Goal: Use online tool/utility: Utilize a website feature to perform a specific function

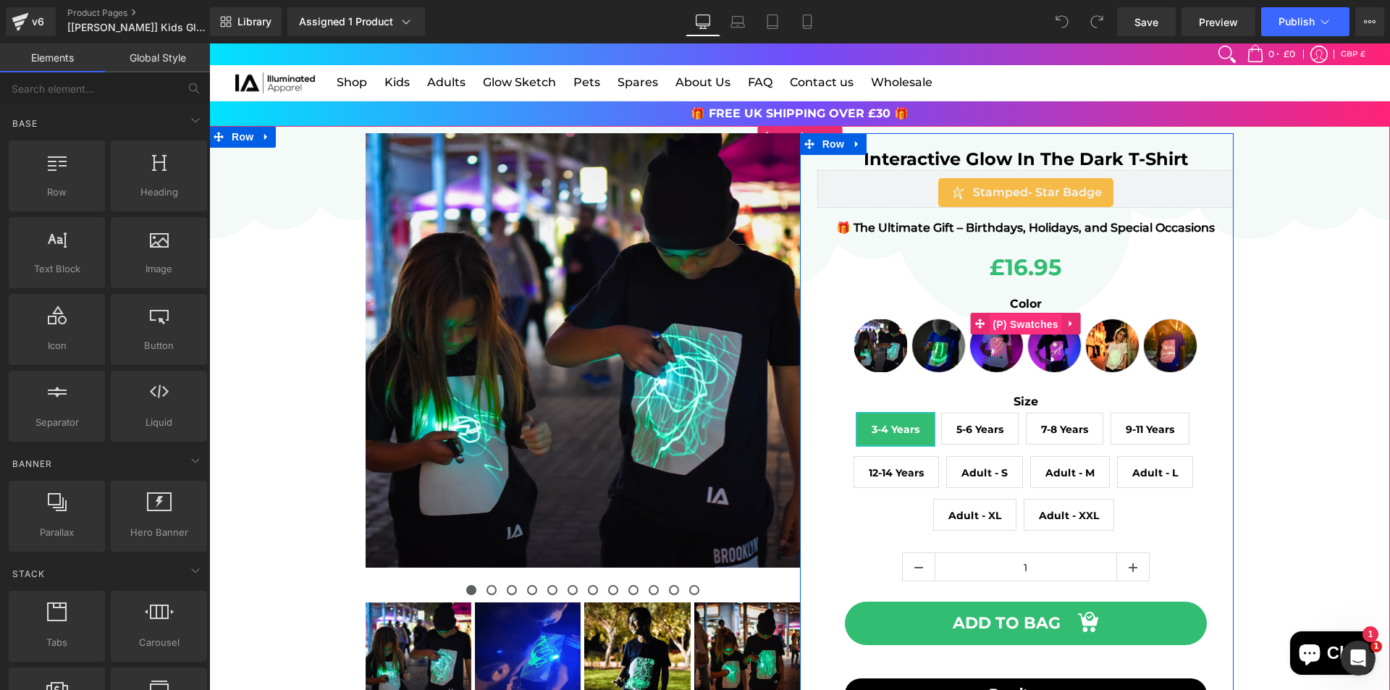
click at [1027, 327] on span "(P) Swatches" at bounding box center [1025, 324] width 73 height 22
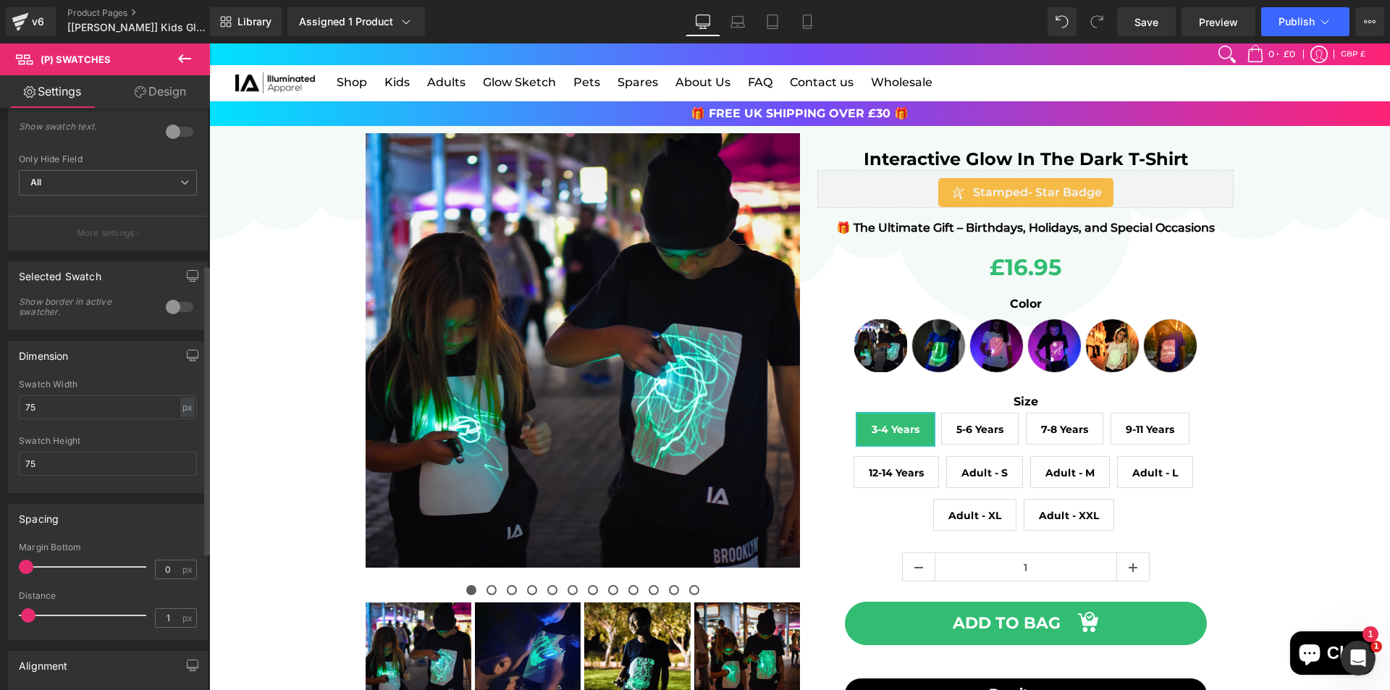
scroll to position [229, 0]
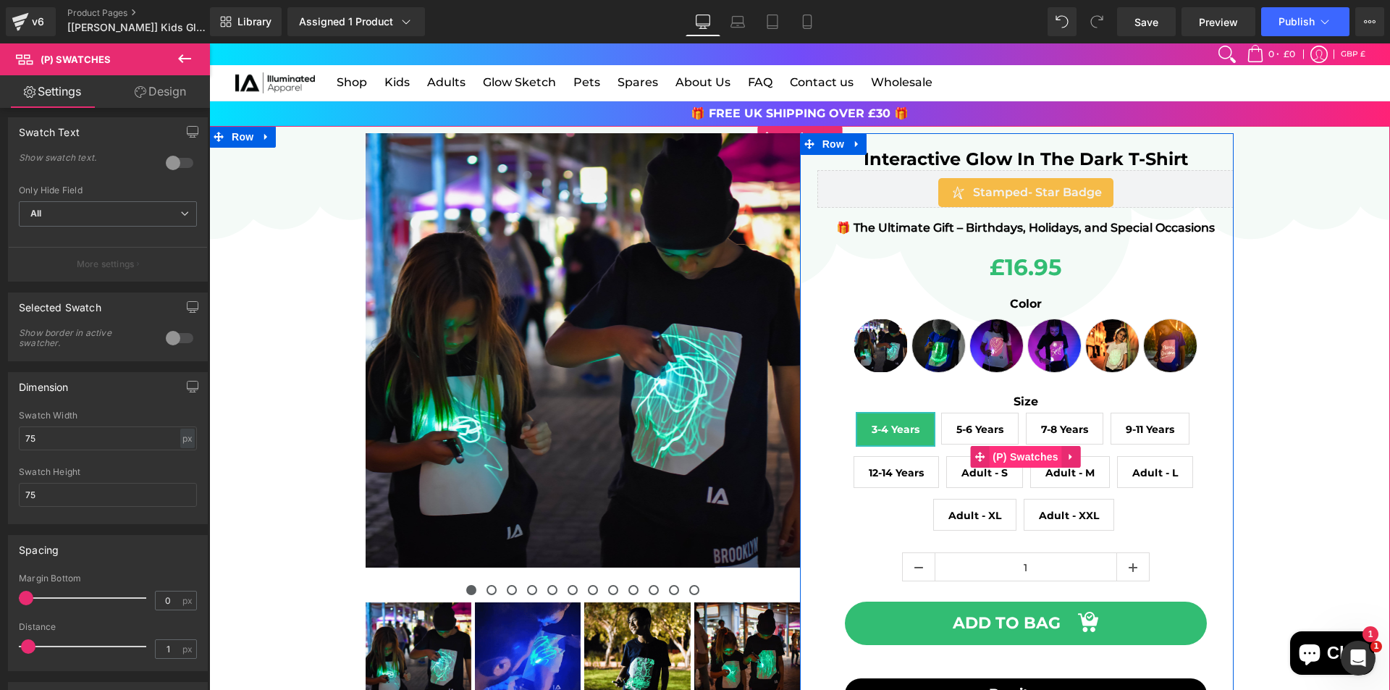
click at [1016, 458] on span "(P) Swatches" at bounding box center [1025, 457] width 73 height 22
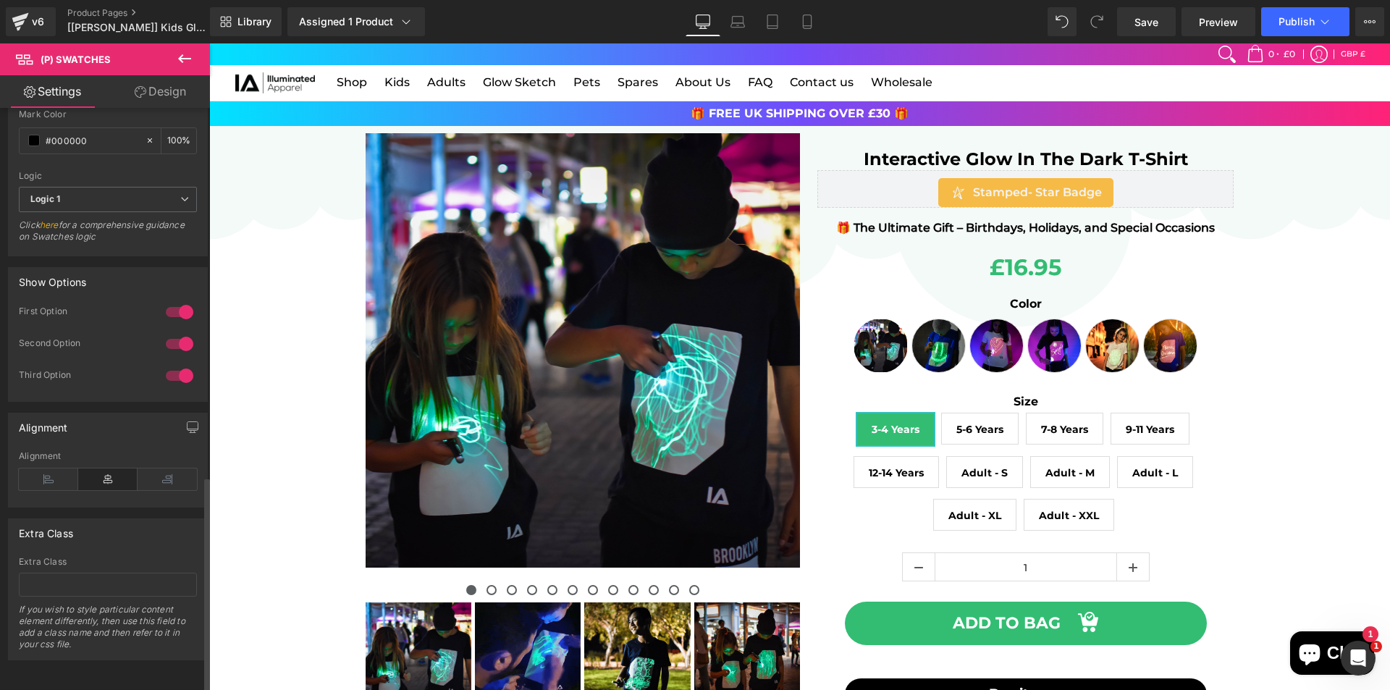
scroll to position [993, 0]
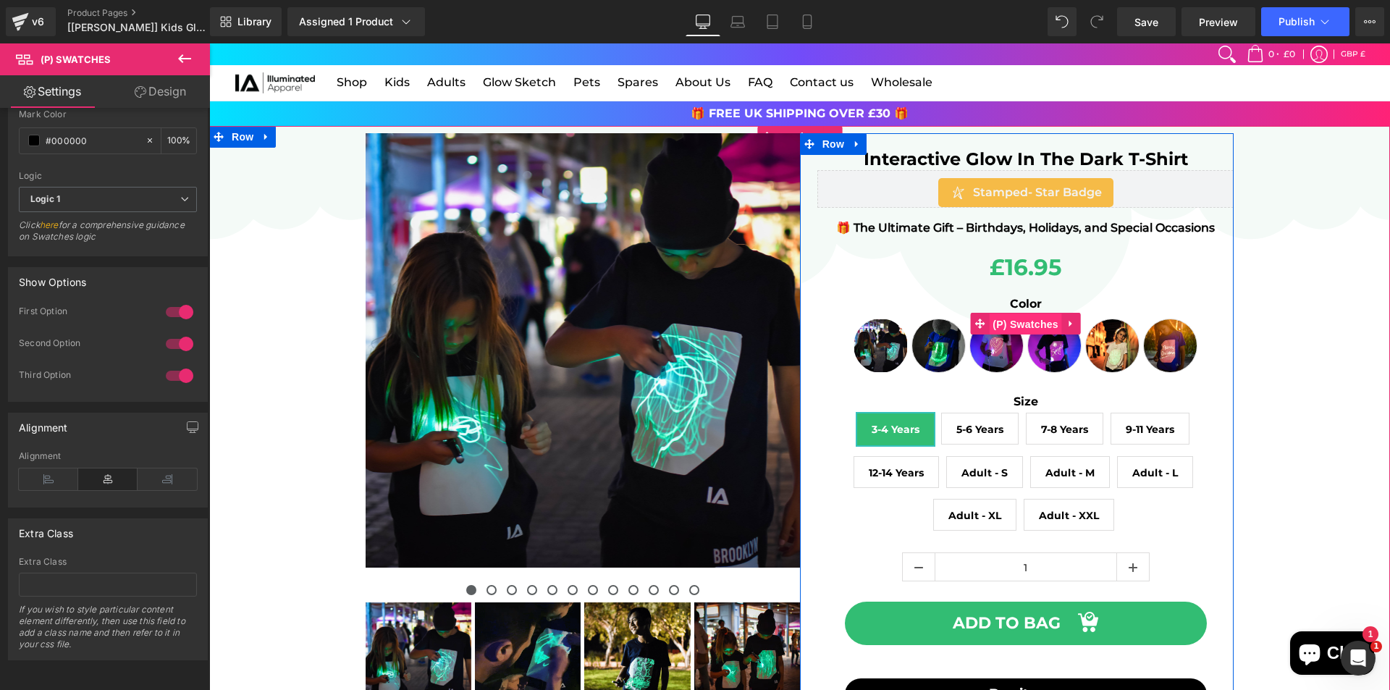
click at [1029, 325] on span "(P) Swatches" at bounding box center [1025, 324] width 73 height 22
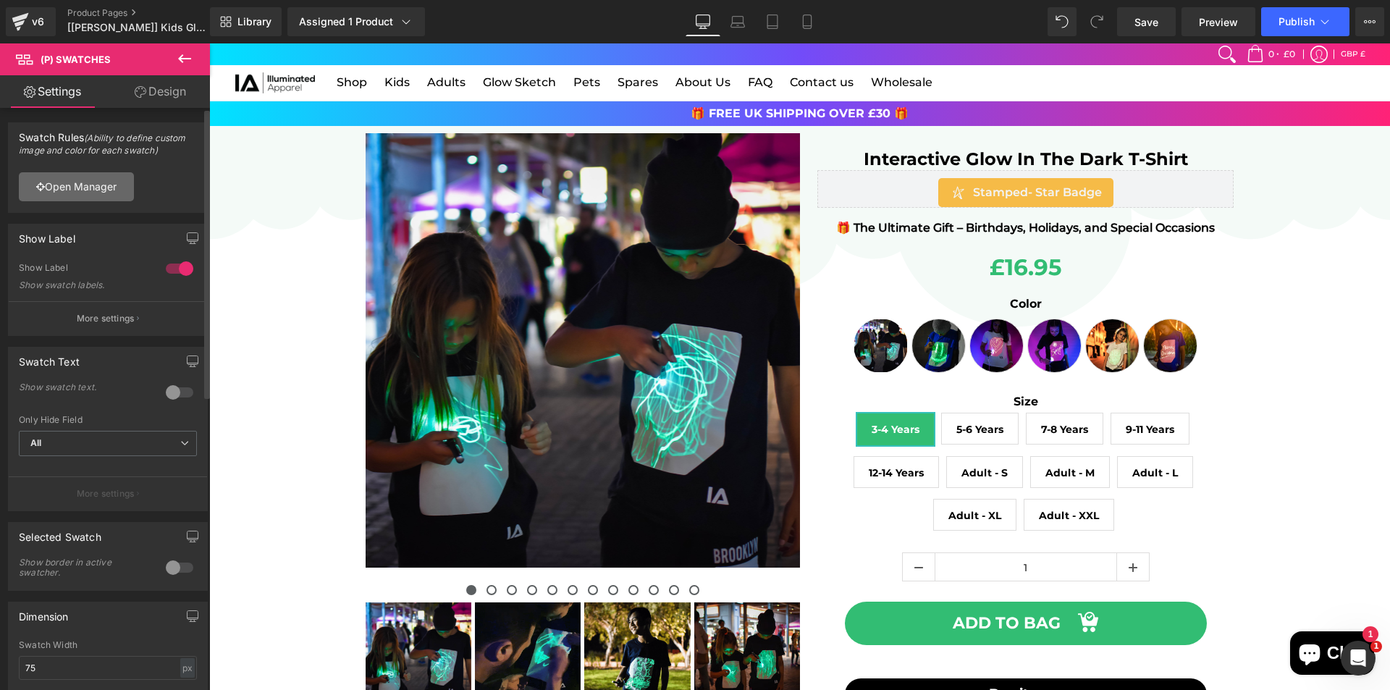
click at [109, 190] on link "Open Manager" at bounding box center [76, 186] width 115 height 29
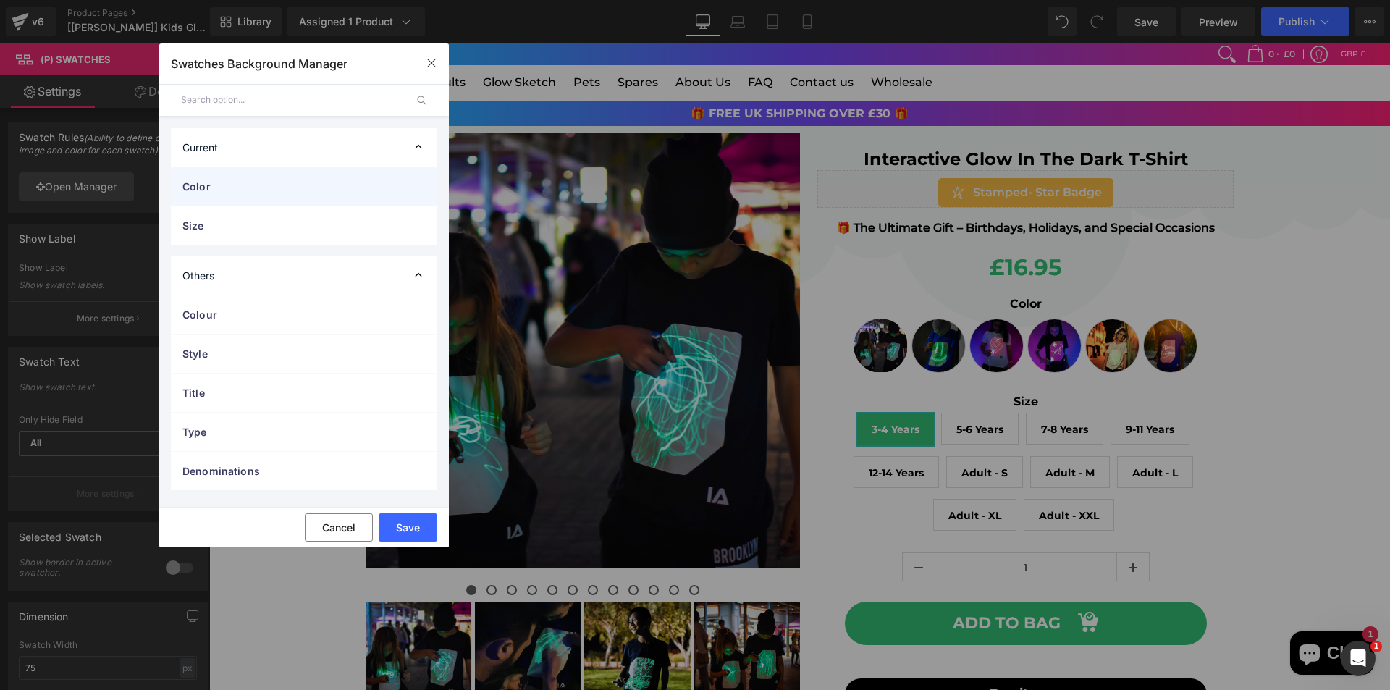
click at [384, 186] on span "Color" at bounding box center [289, 186] width 214 height 15
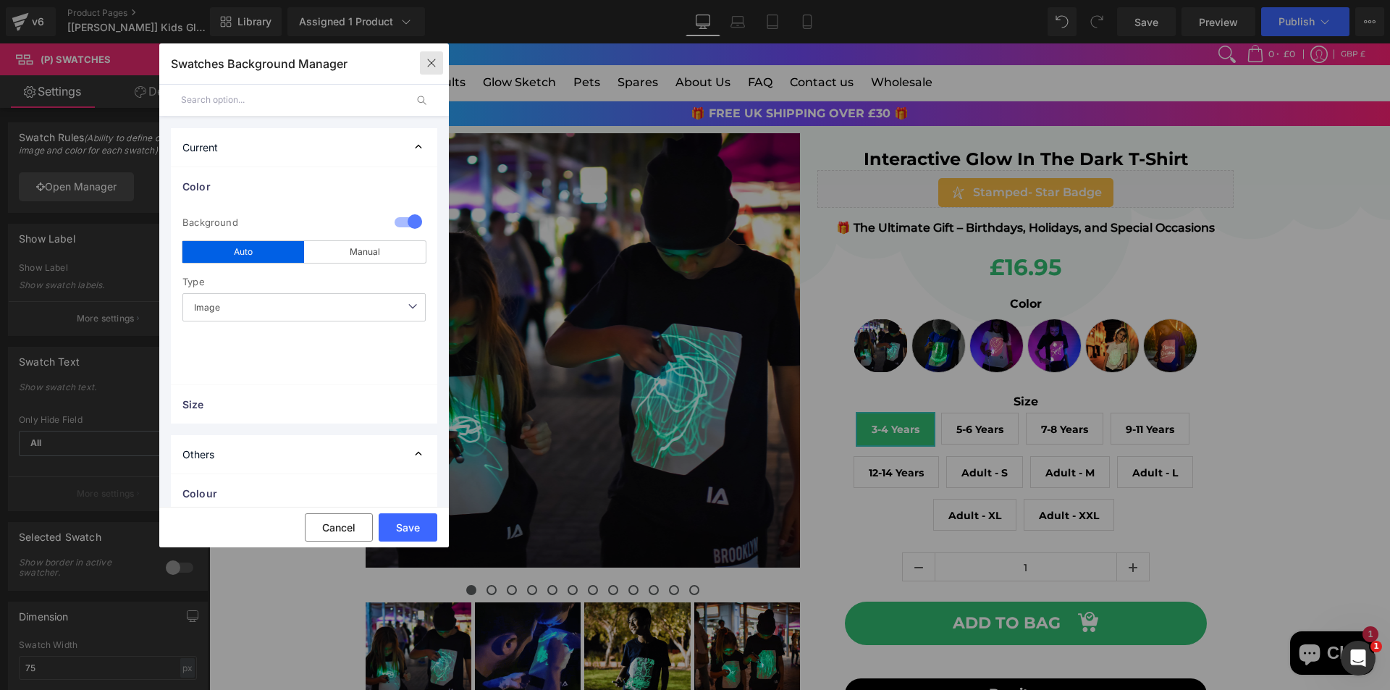
click at [436, 66] on icon "button" at bounding box center [432, 63] width 12 height 12
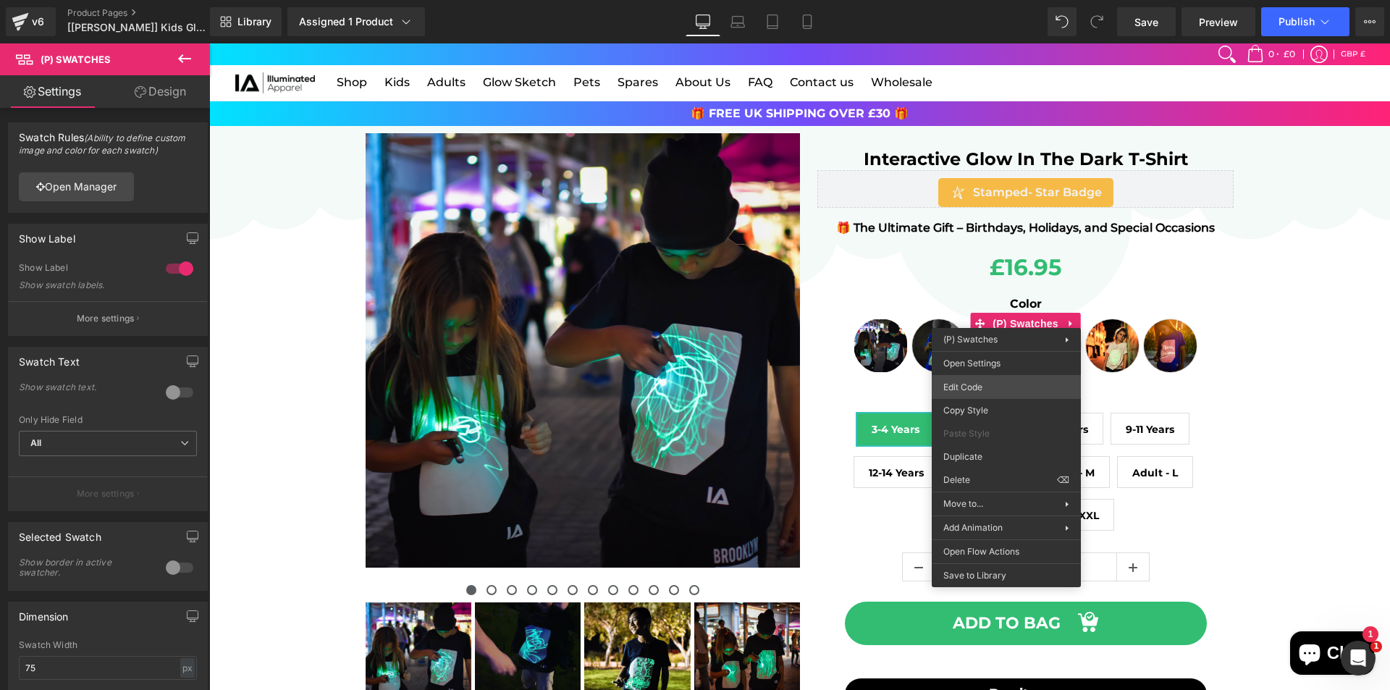
click at [979, 0] on div "(P) Swatches You are previewing how the will restyle your page. You can not edi…" at bounding box center [695, 0] width 1390 height 0
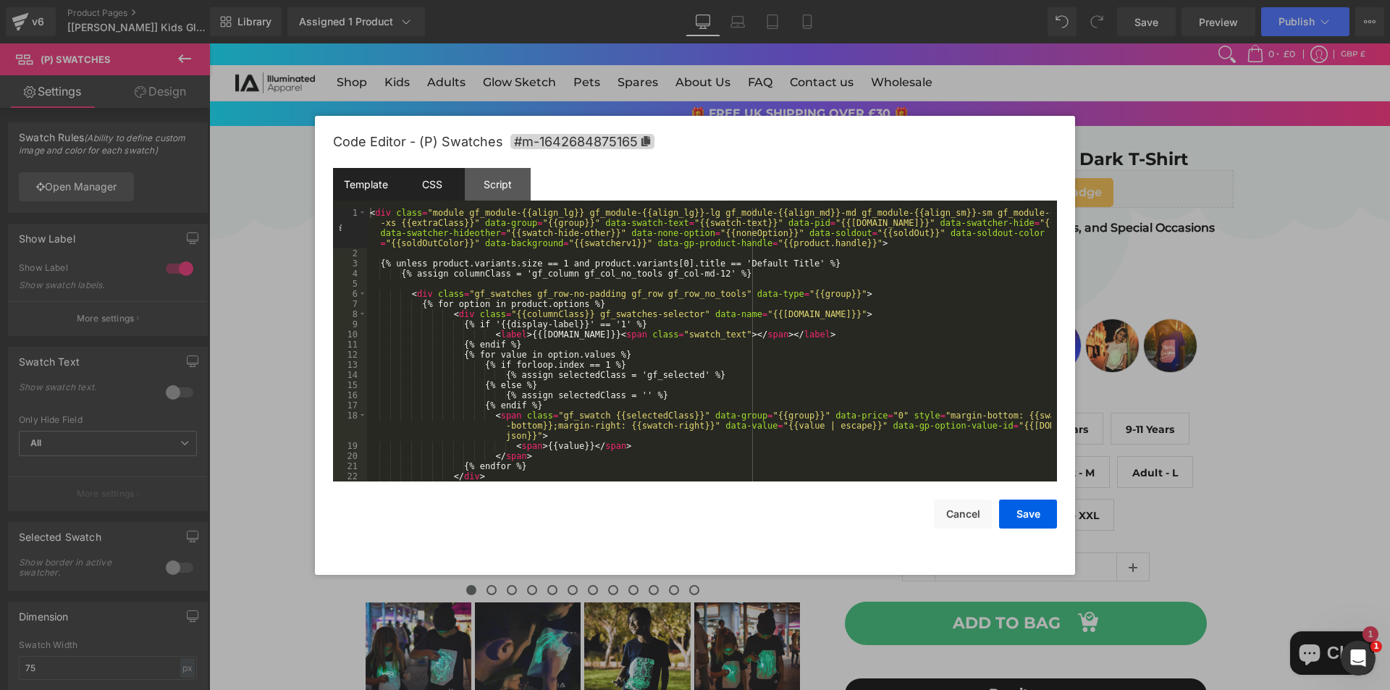
click at [426, 179] on div "CSS" at bounding box center [432, 184] width 66 height 33
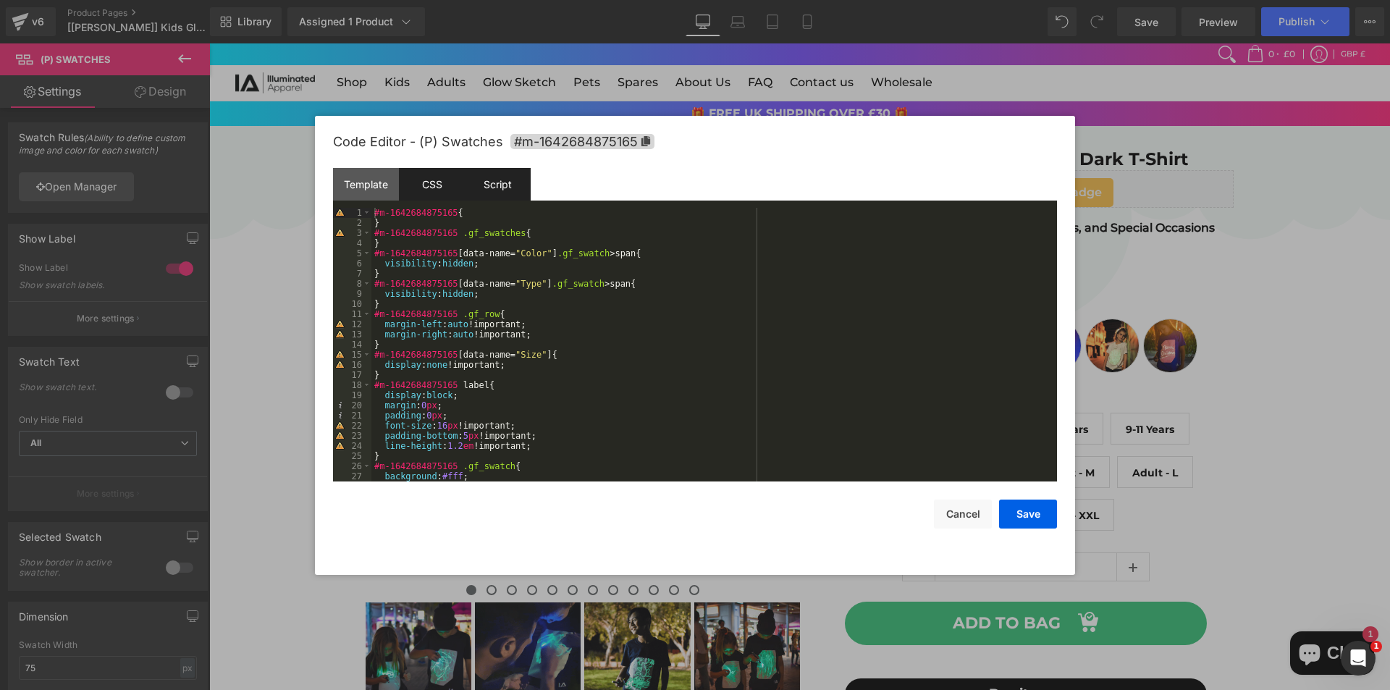
click at [501, 179] on div "Script" at bounding box center [498, 184] width 66 height 33
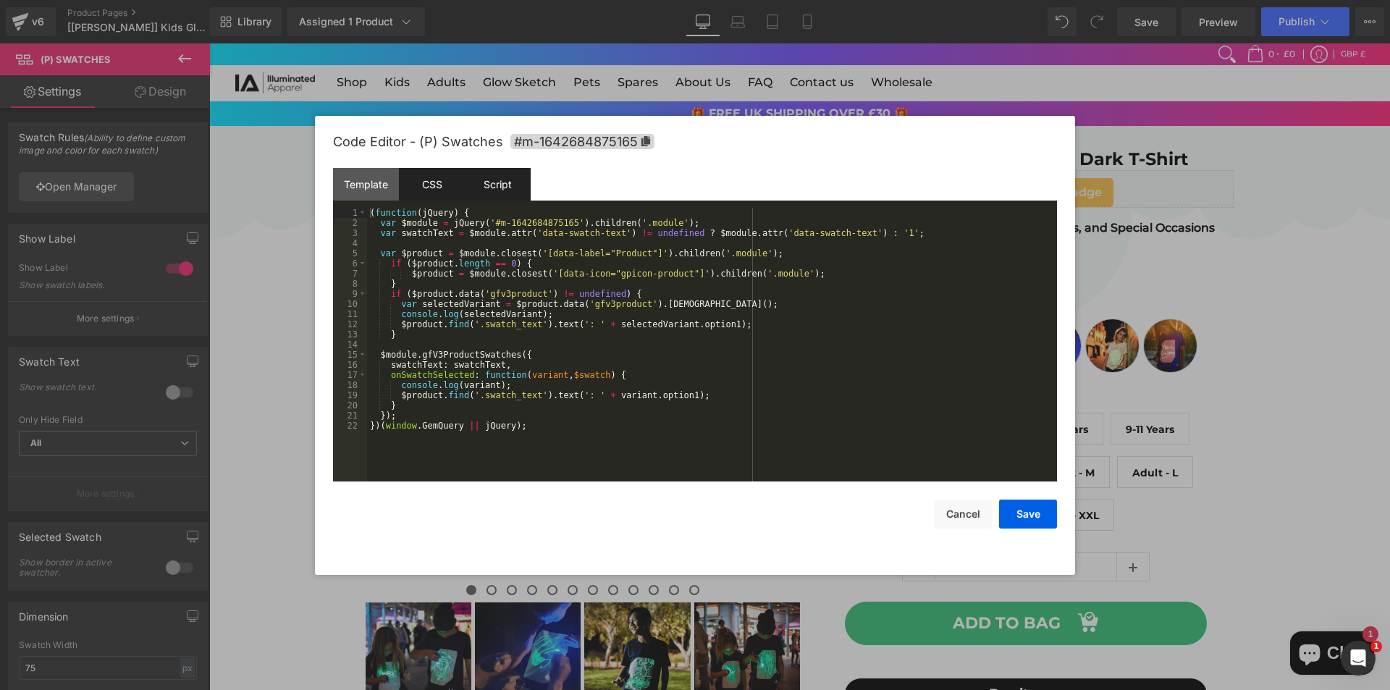
click at [442, 180] on div "CSS" at bounding box center [432, 184] width 66 height 33
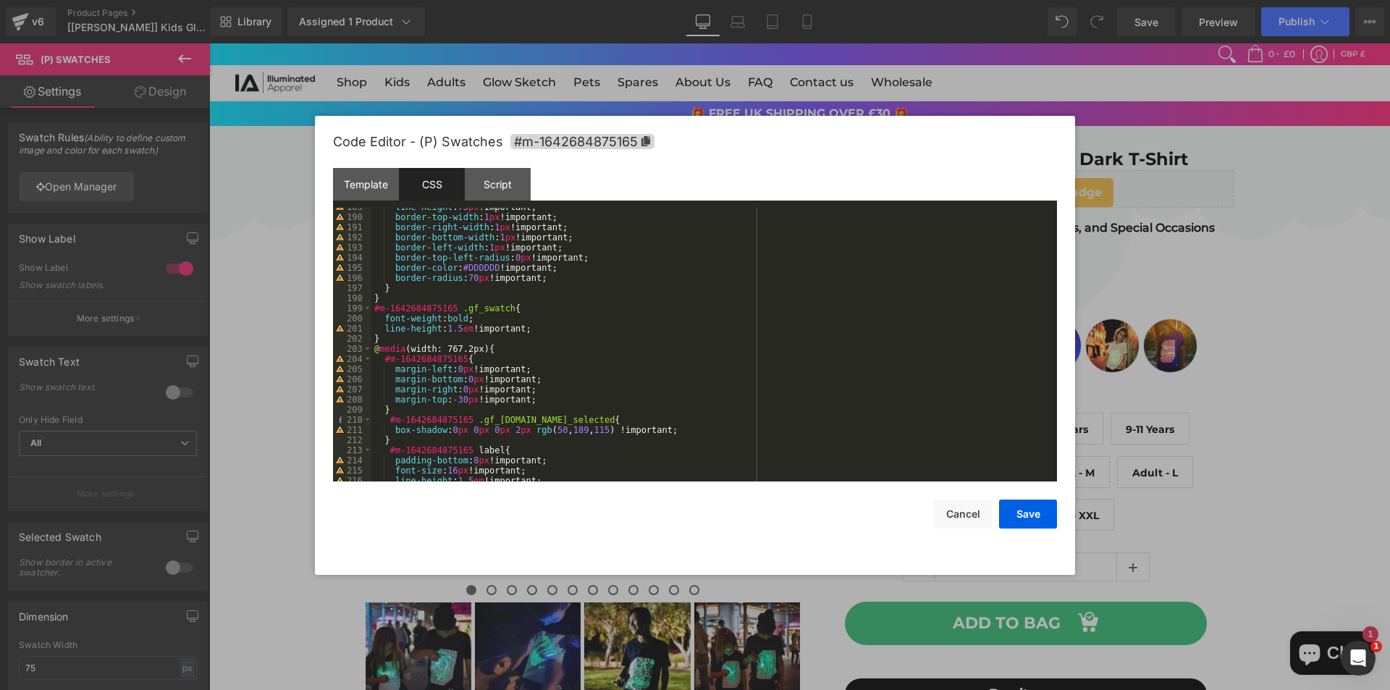
scroll to position [2158, 0]
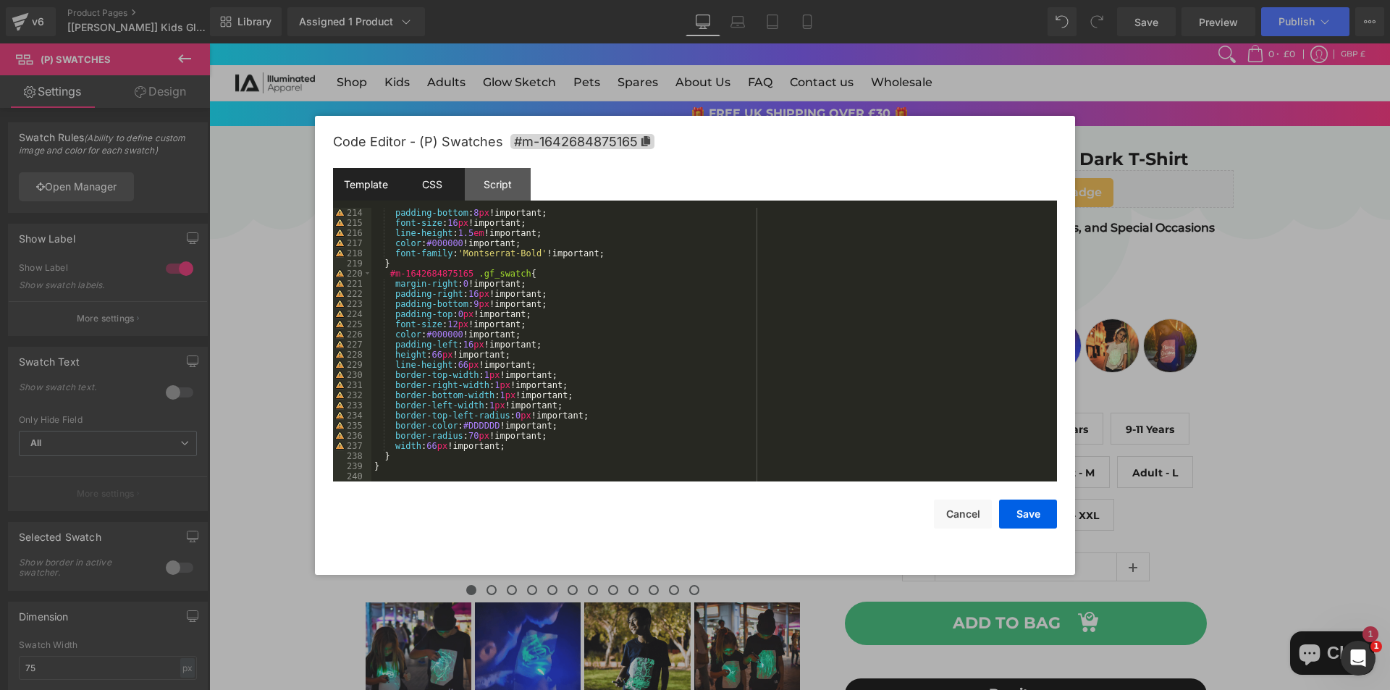
click at [371, 192] on div "Template" at bounding box center [366, 184] width 66 height 33
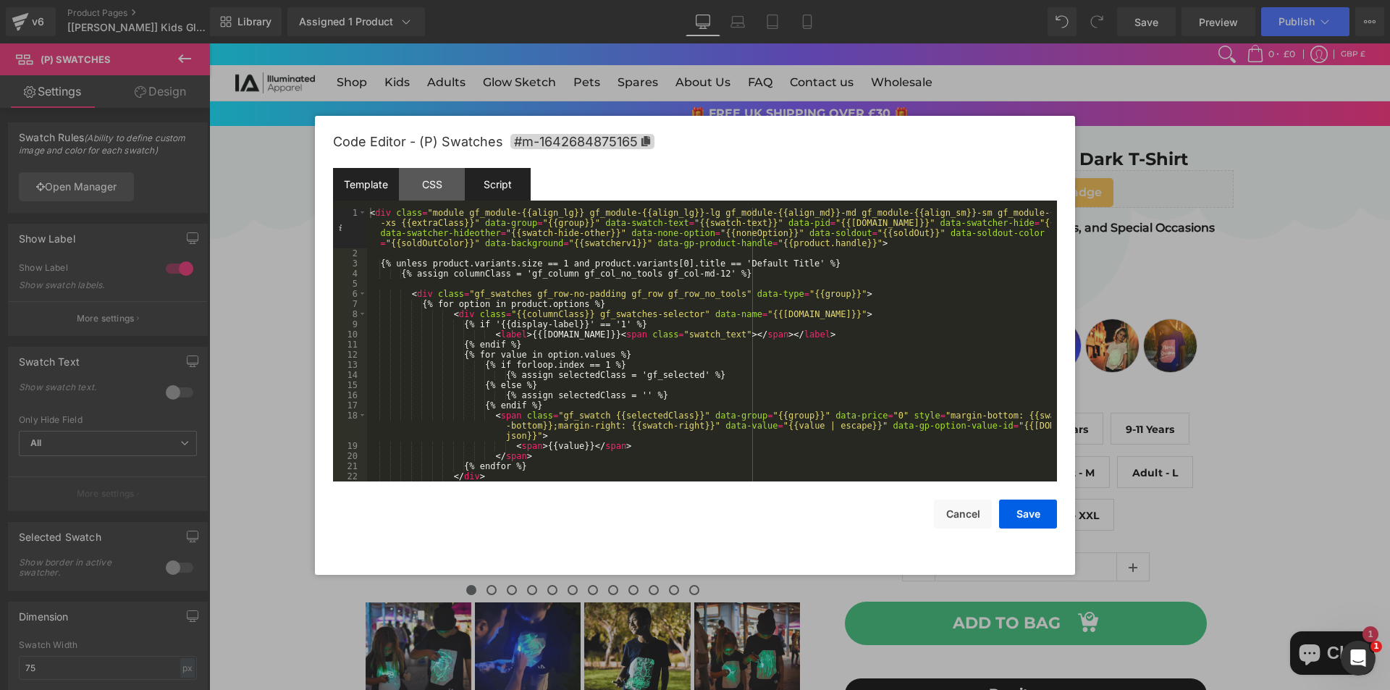
click at [485, 182] on div "Script" at bounding box center [498, 184] width 66 height 33
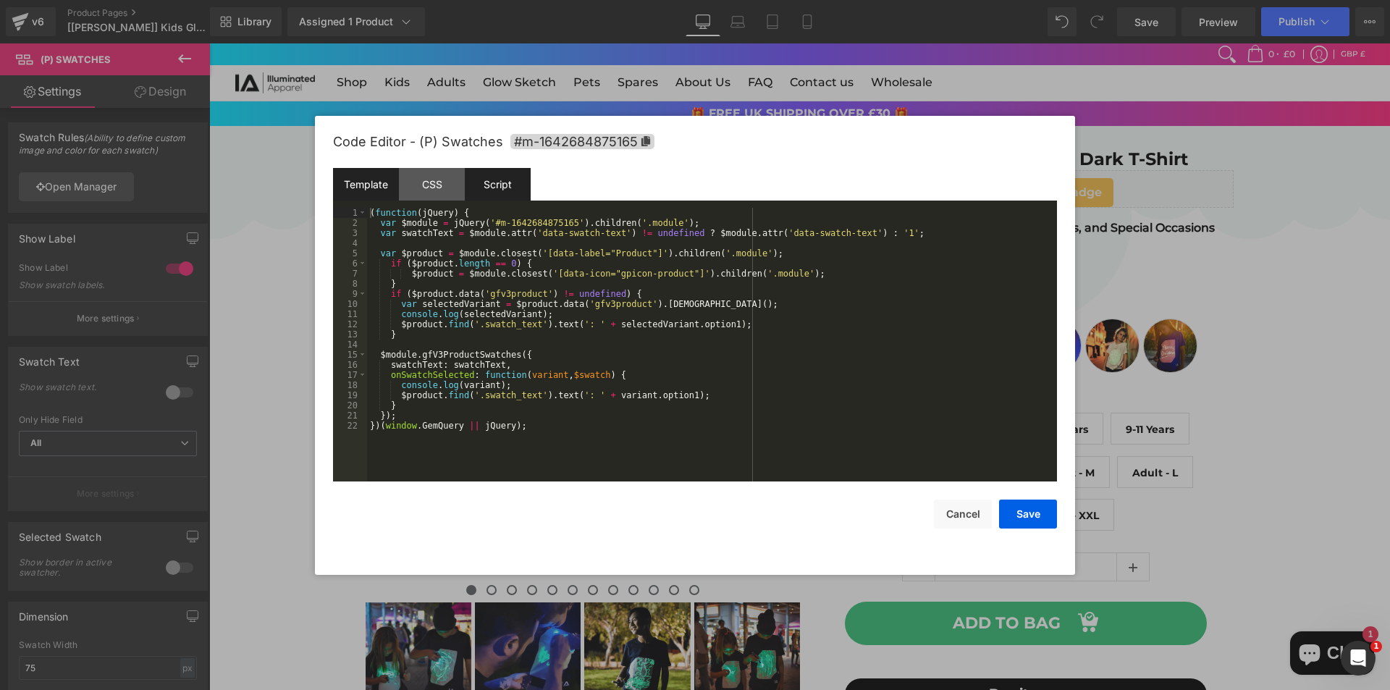
click at [353, 182] on div "Template" at bounding box center [366, 184] width 66 height 33
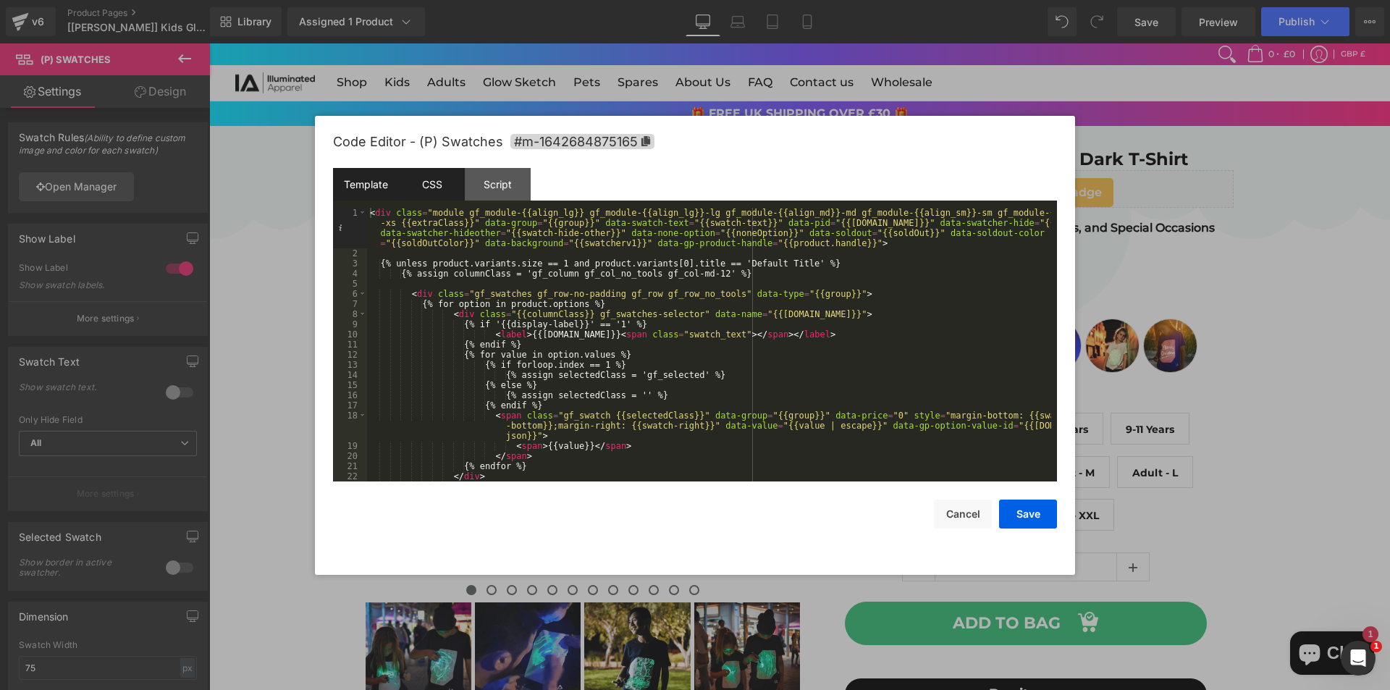
click at [431, 172] on div "CSS" at bounding box center [432, 184] width 66 height 33
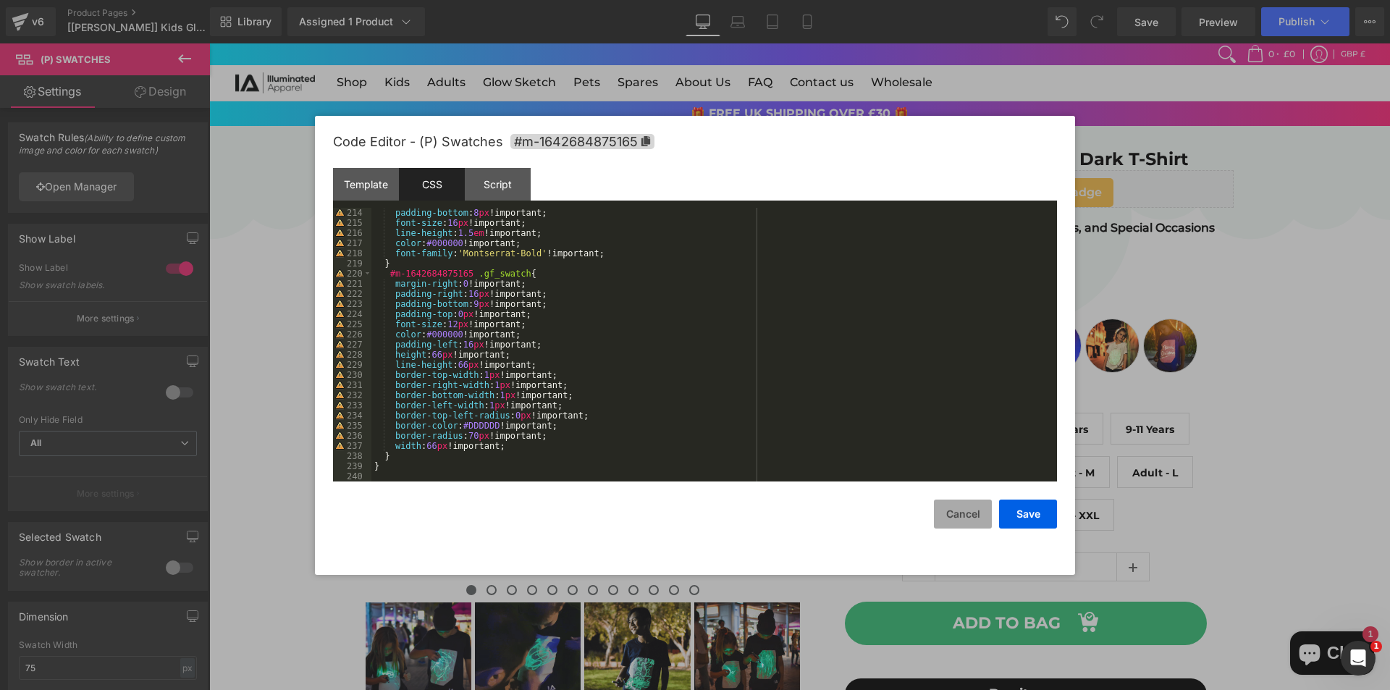
click at [955, 515] on button "Cancel" at bounding box center [963, 513] width 58 height 29
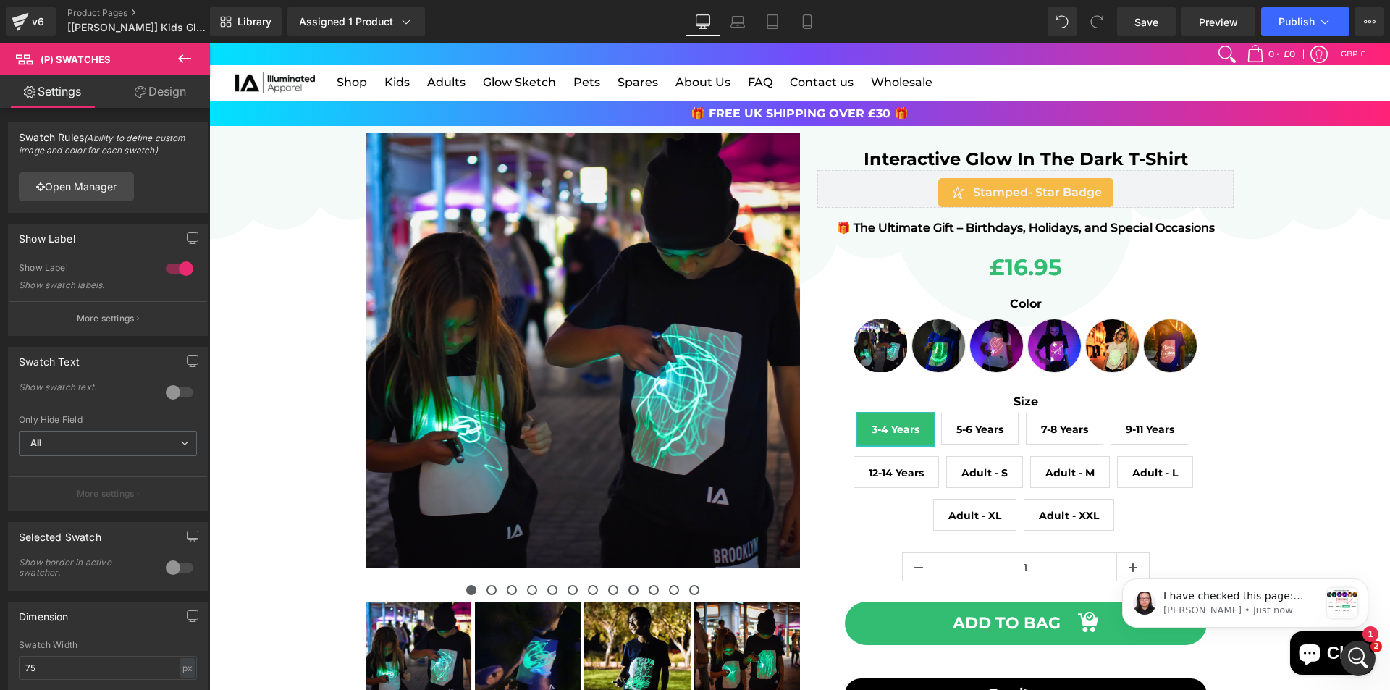
scroll to position [0, 0]
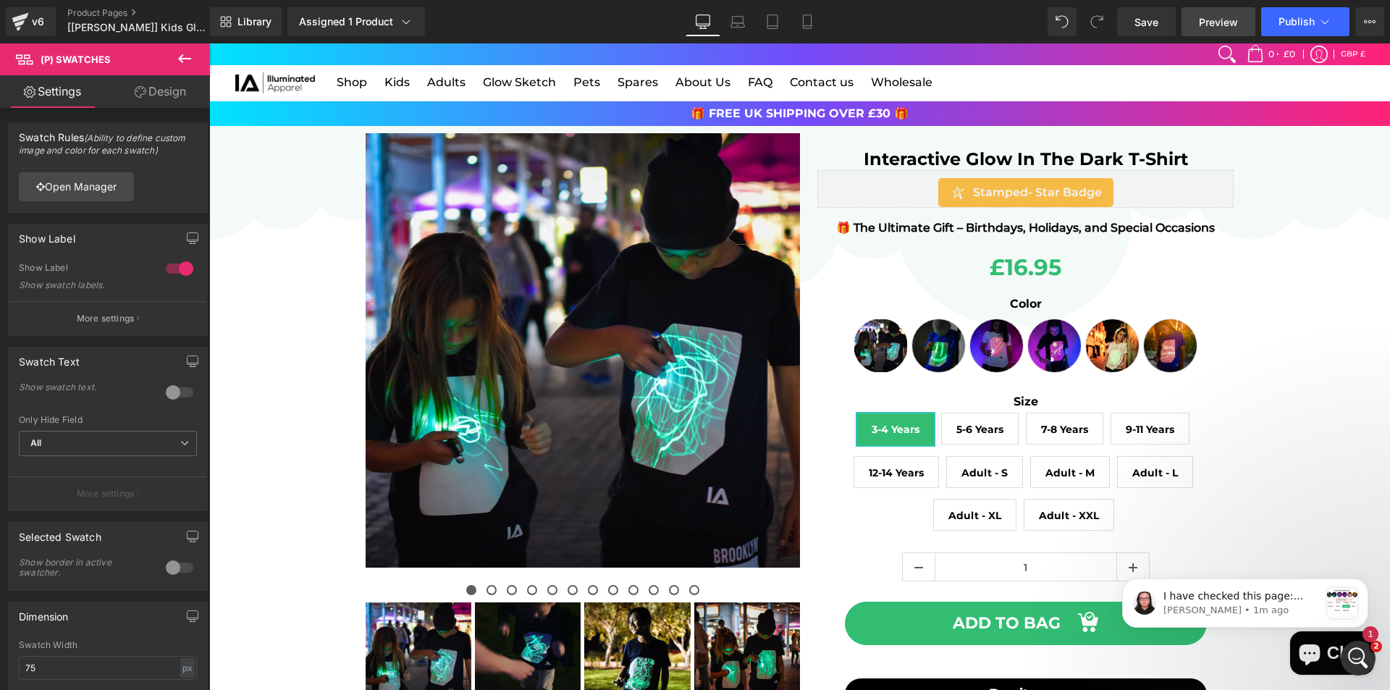
click at [1223, 29] on span "Preview" at bounding box center [1218, 21] width 39 height 15
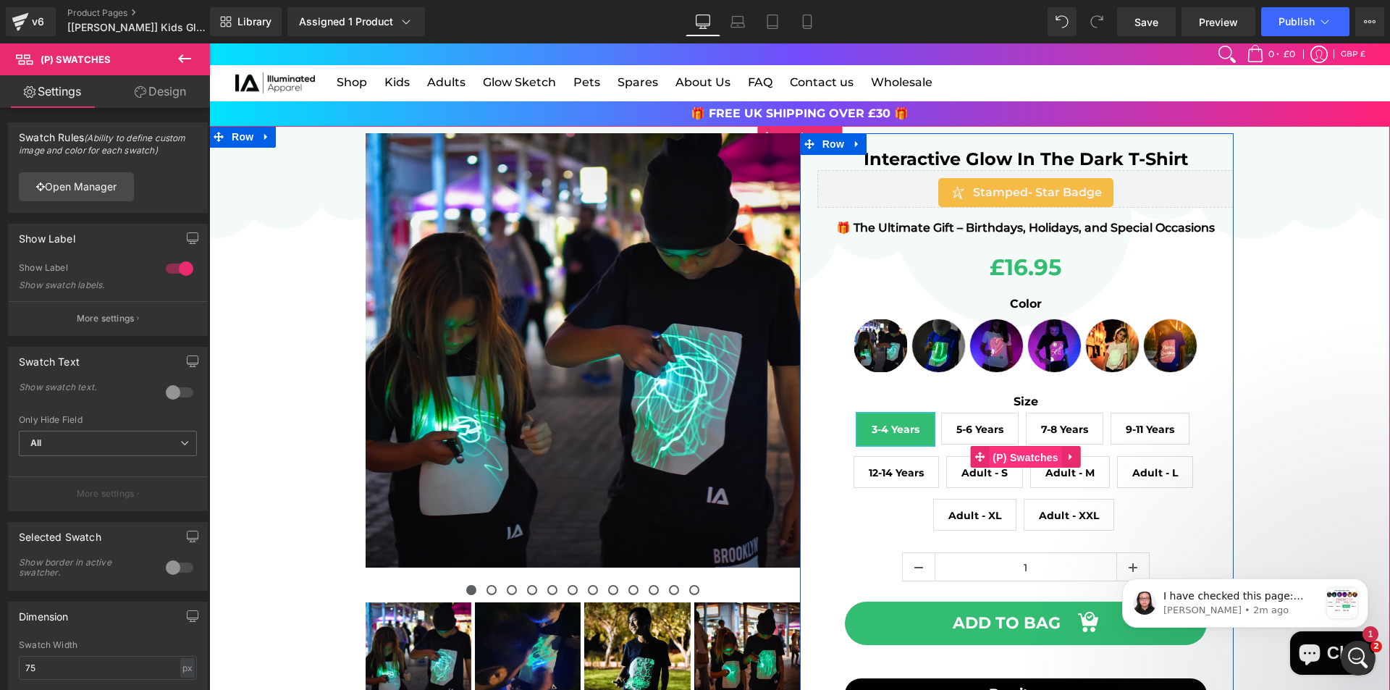
click at [1021, 460] on span "(P) Swatches" at bounding box center [1025, 458] width 73 height 22
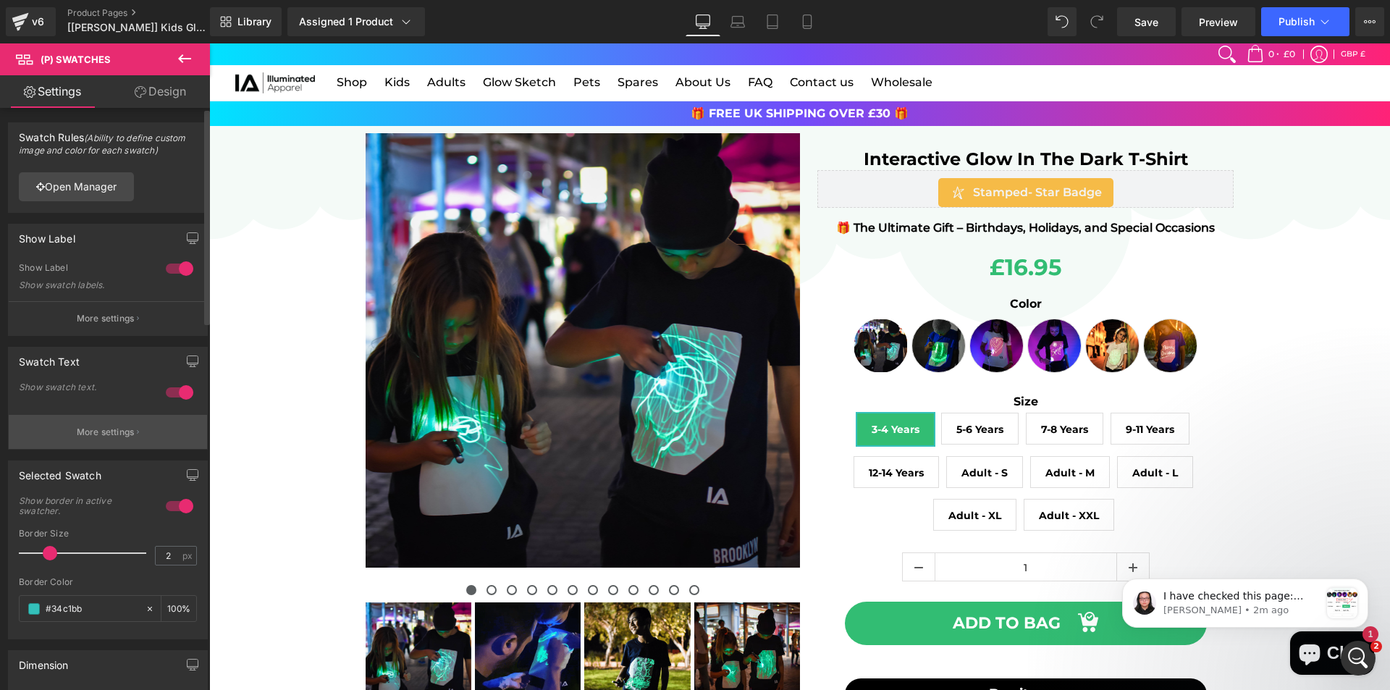
click at [93, 434] on p "More settings" at bounding box center [106, 432] width 58 height 13
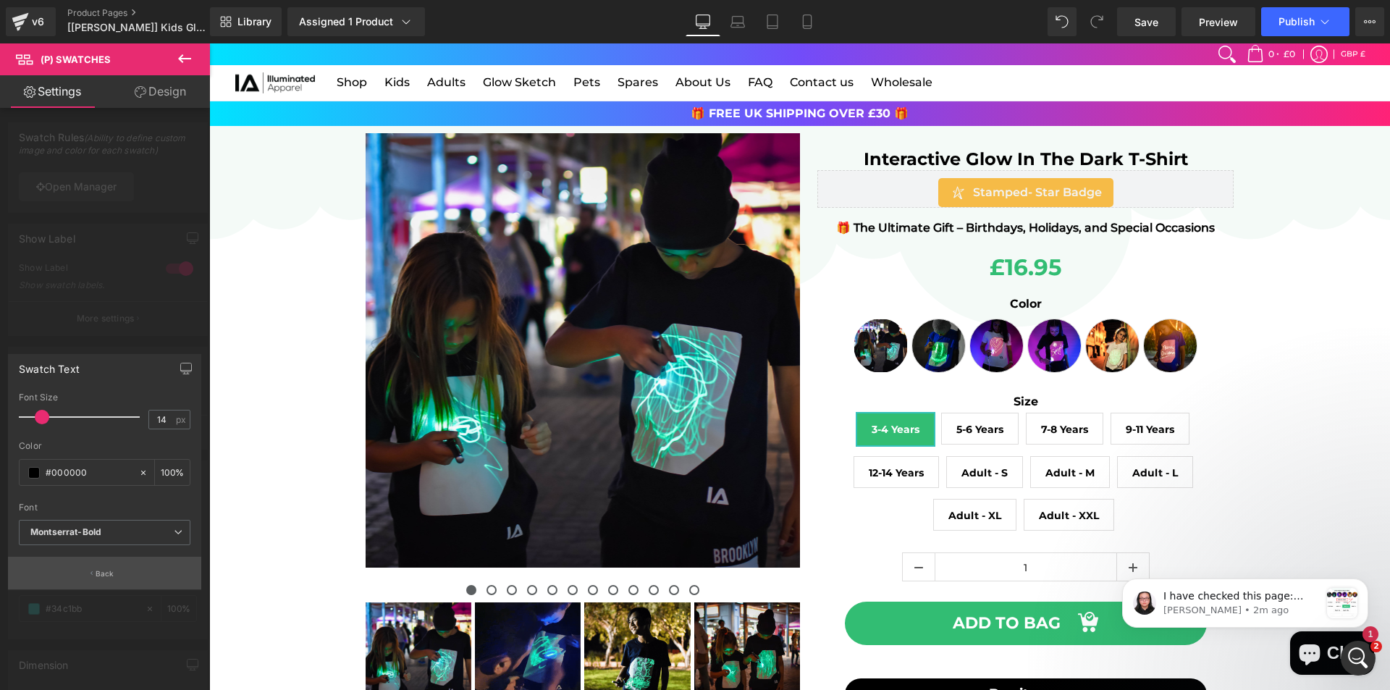
click at [108, 575] on p "Back" at bounding box center [105, 573] width 19 height 11
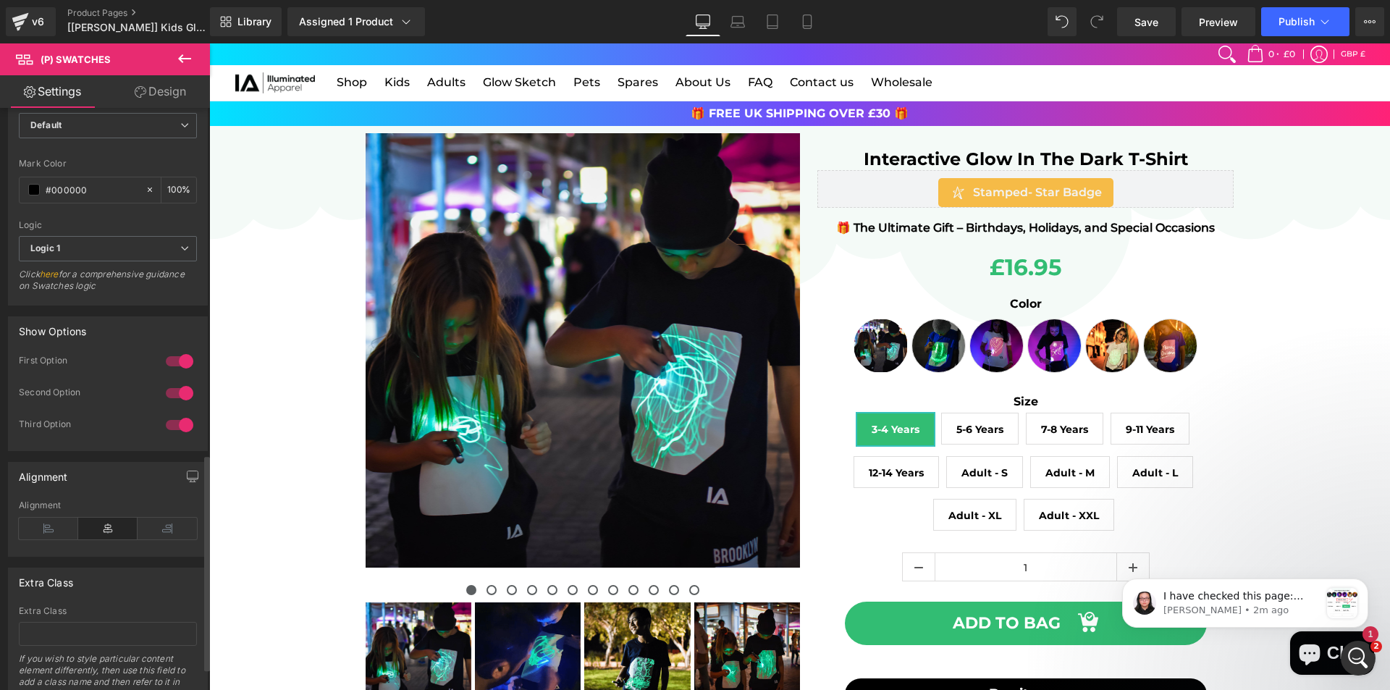
scroll to position [993, 0]
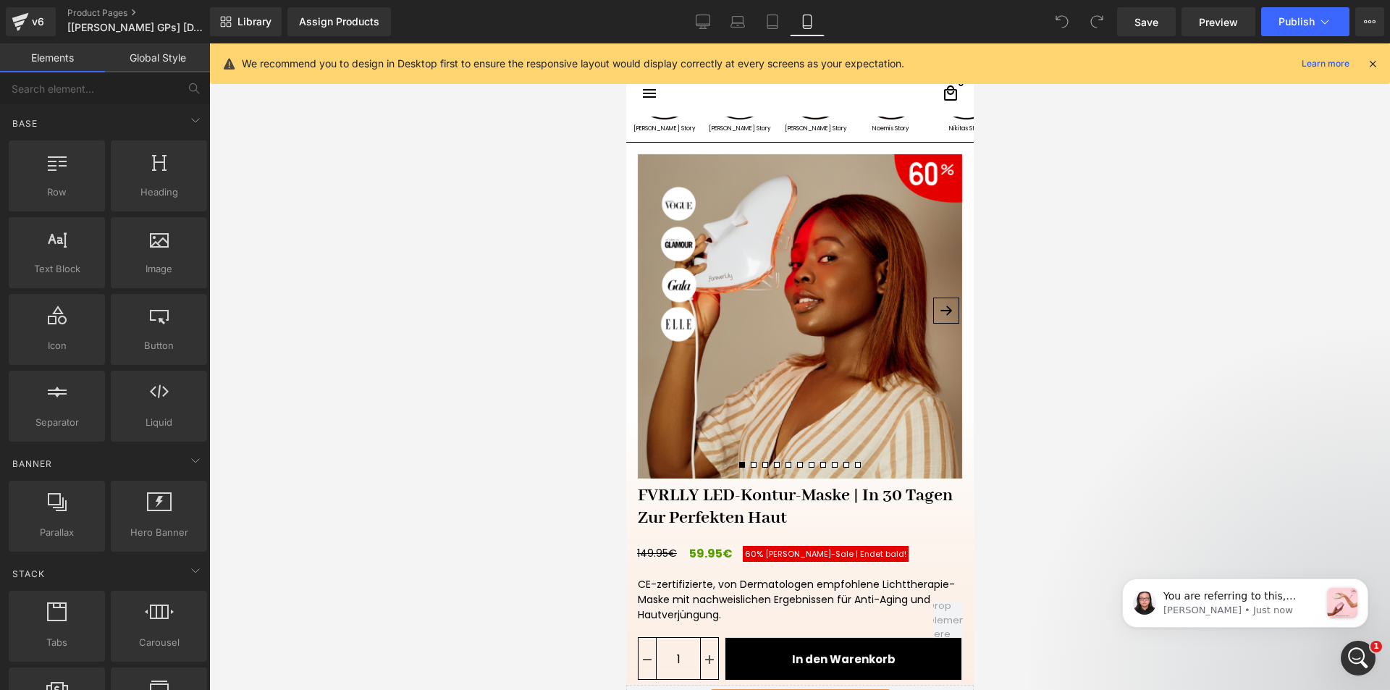
scroll to position [78, 0]
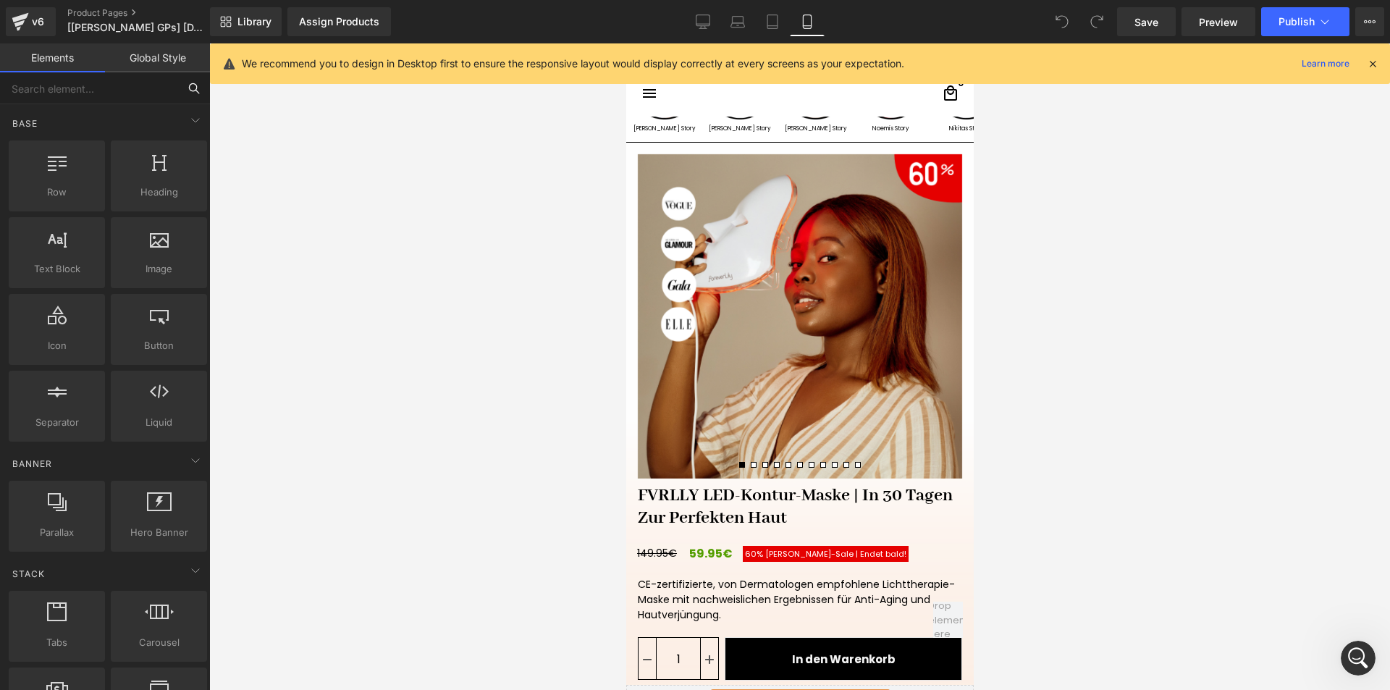
click at [52, 90] on input "text" at bounding box center [89, 88] width 178 height 32
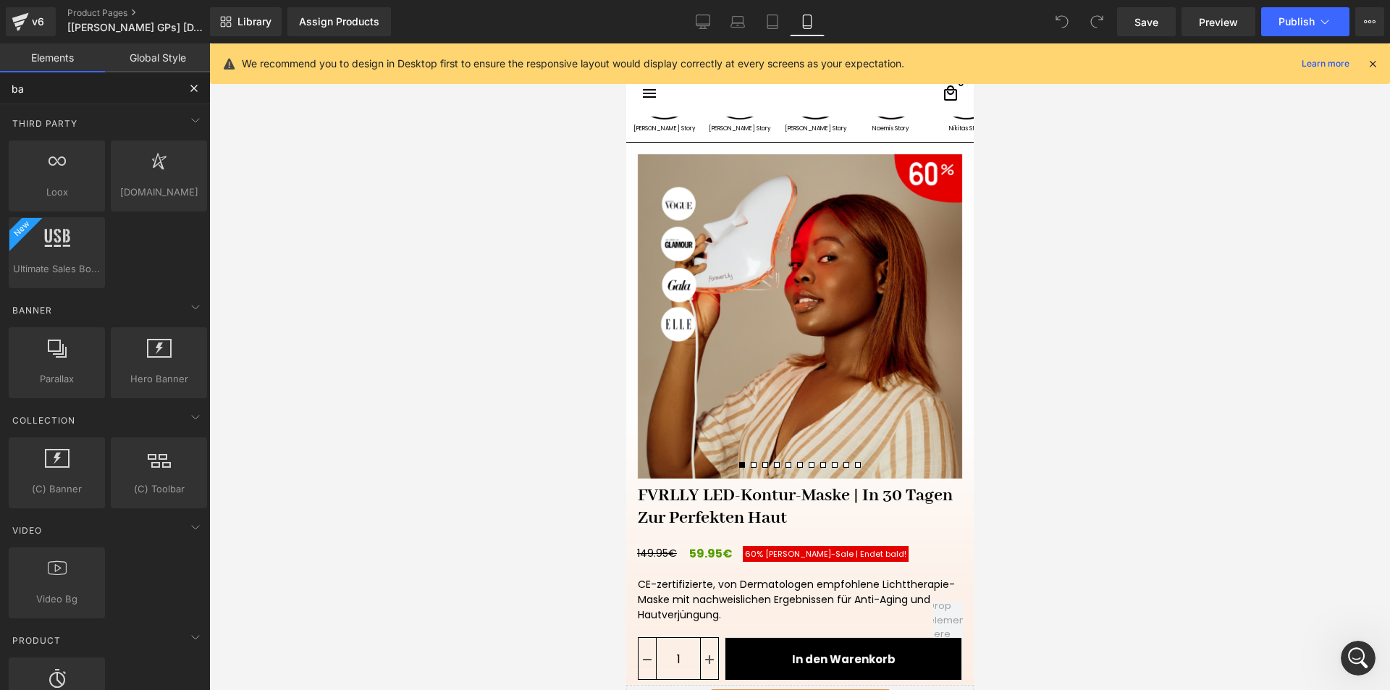
type input "b"
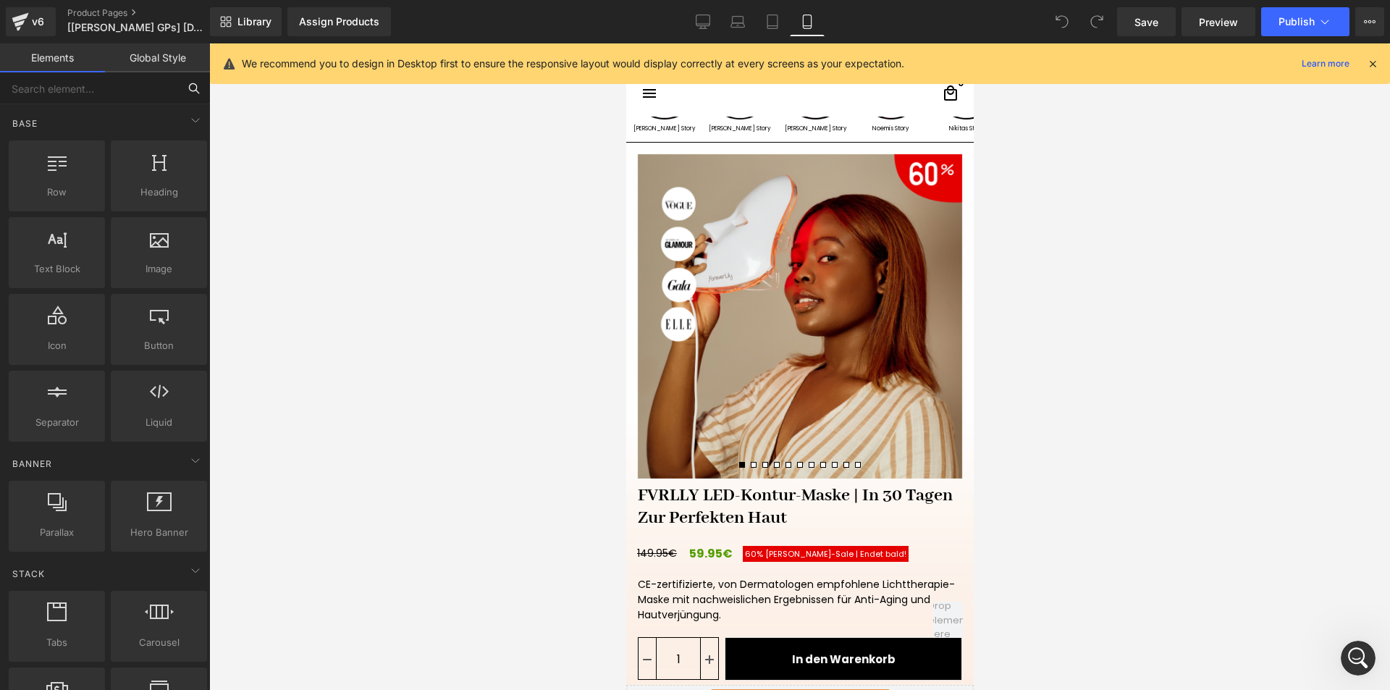
type input "o"
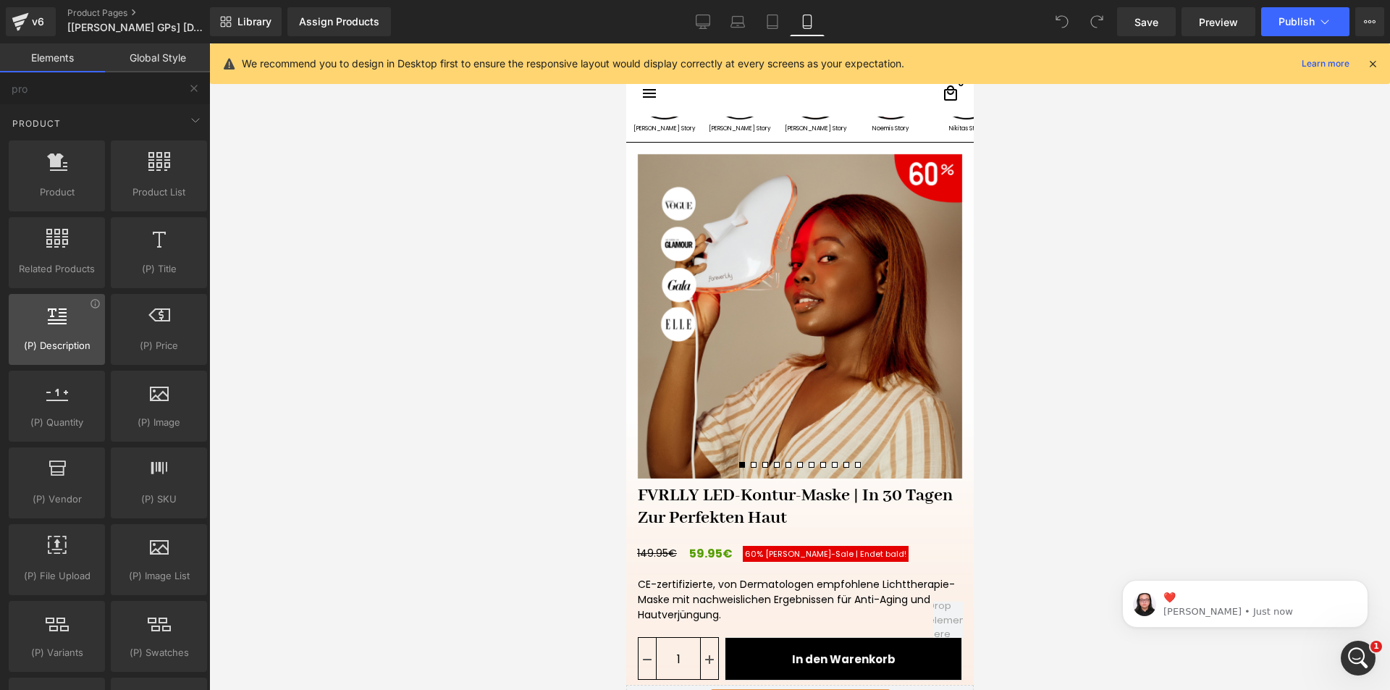
scroll to position [0, 0]
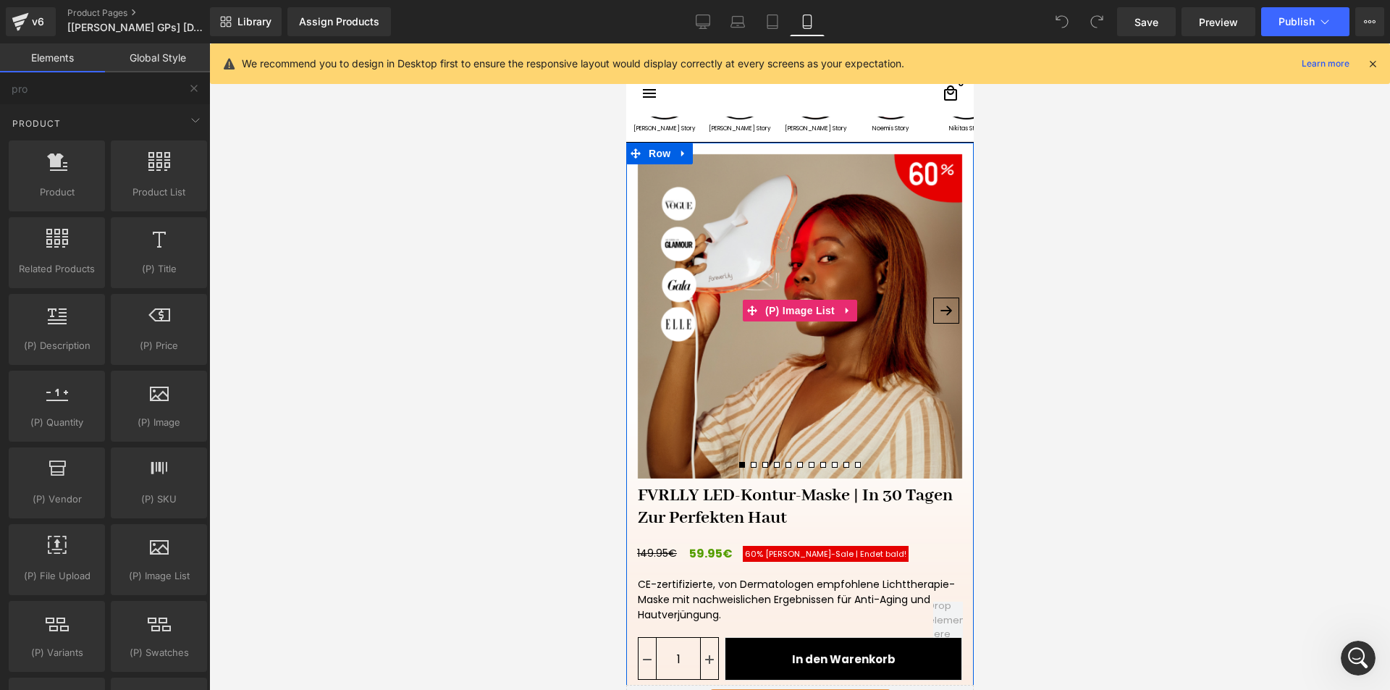
click at [761, 463] on span at bounding box center [764, 465] width 6 height 6
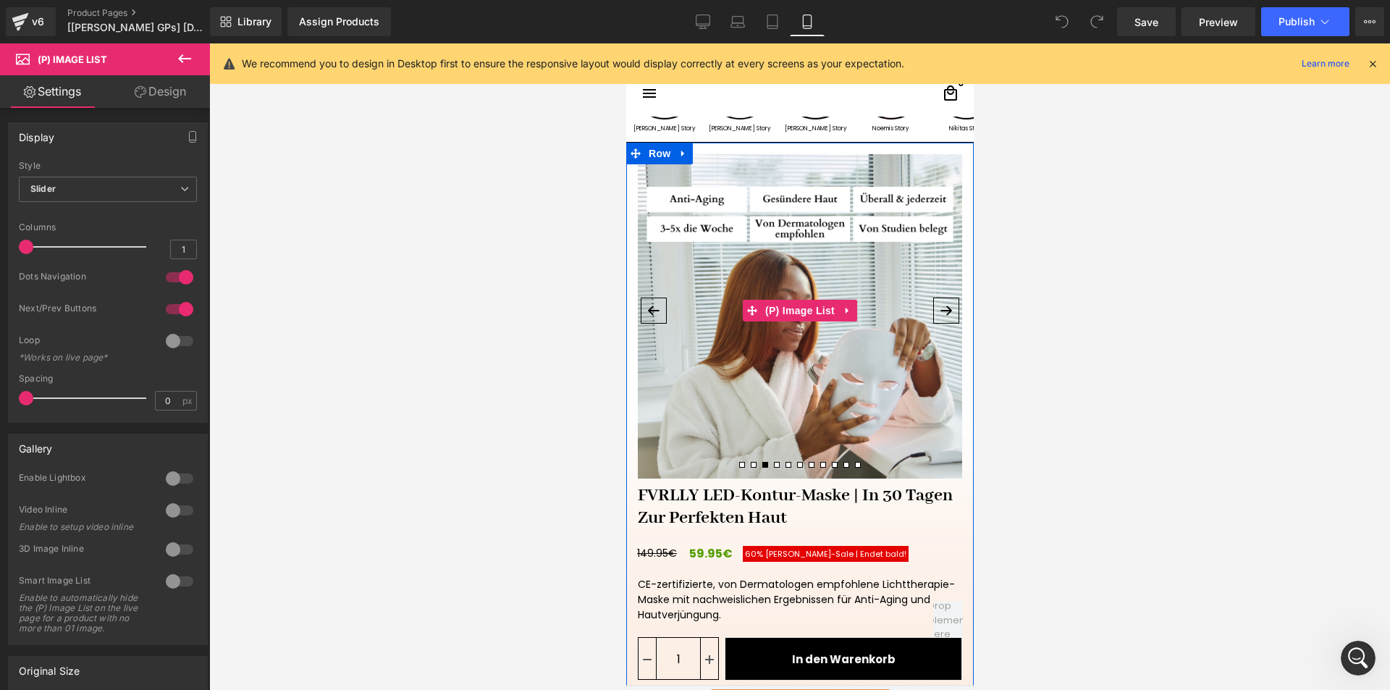
click at [782, 463] on button at bounding box center [788, 464] width 12 height 13
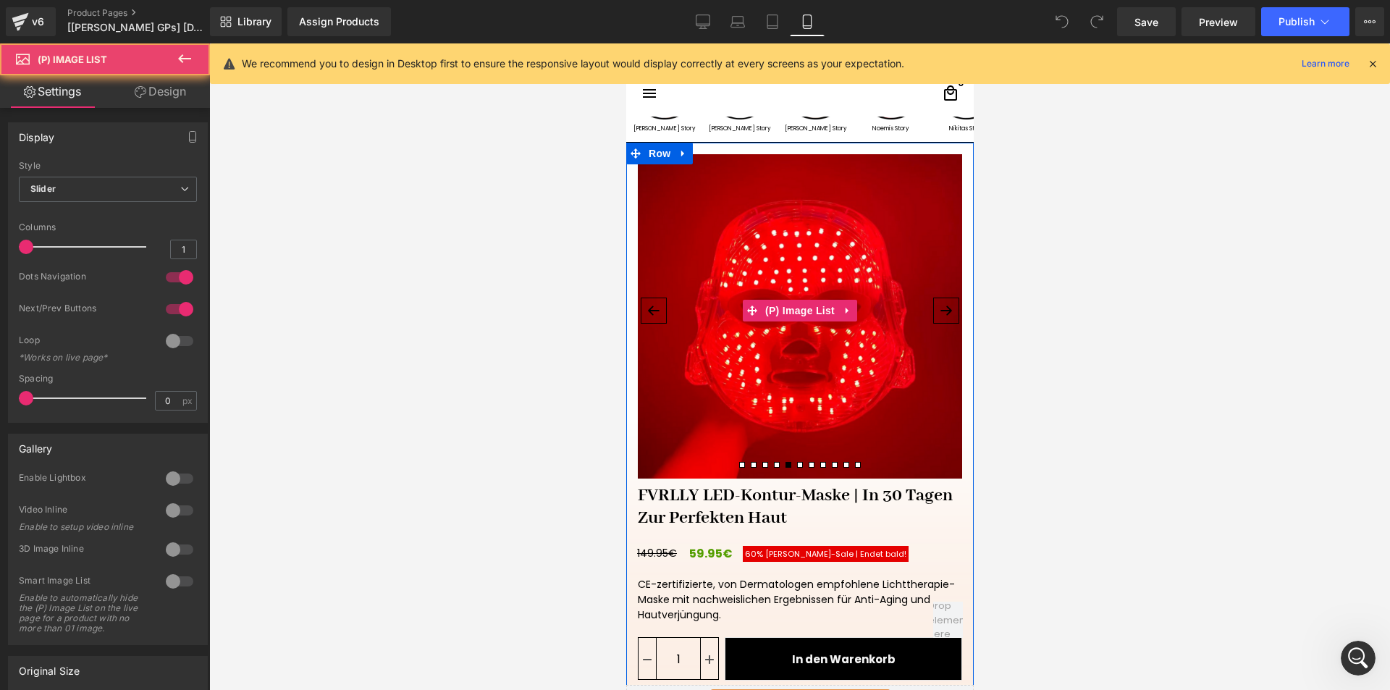
click at [796, 462] on span at bounding box center [799, 465] width 6 height 6
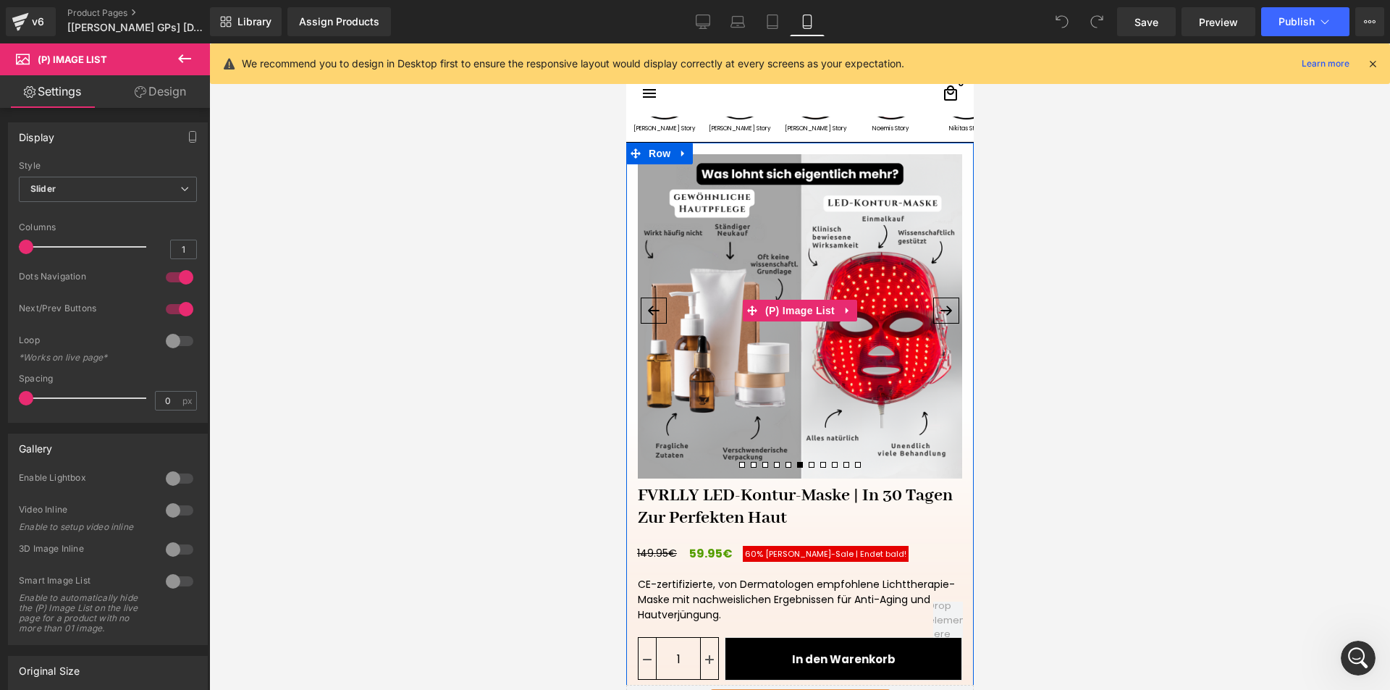
click at [807, 461] on button at bounding box center [811, 464] width 12 height 13
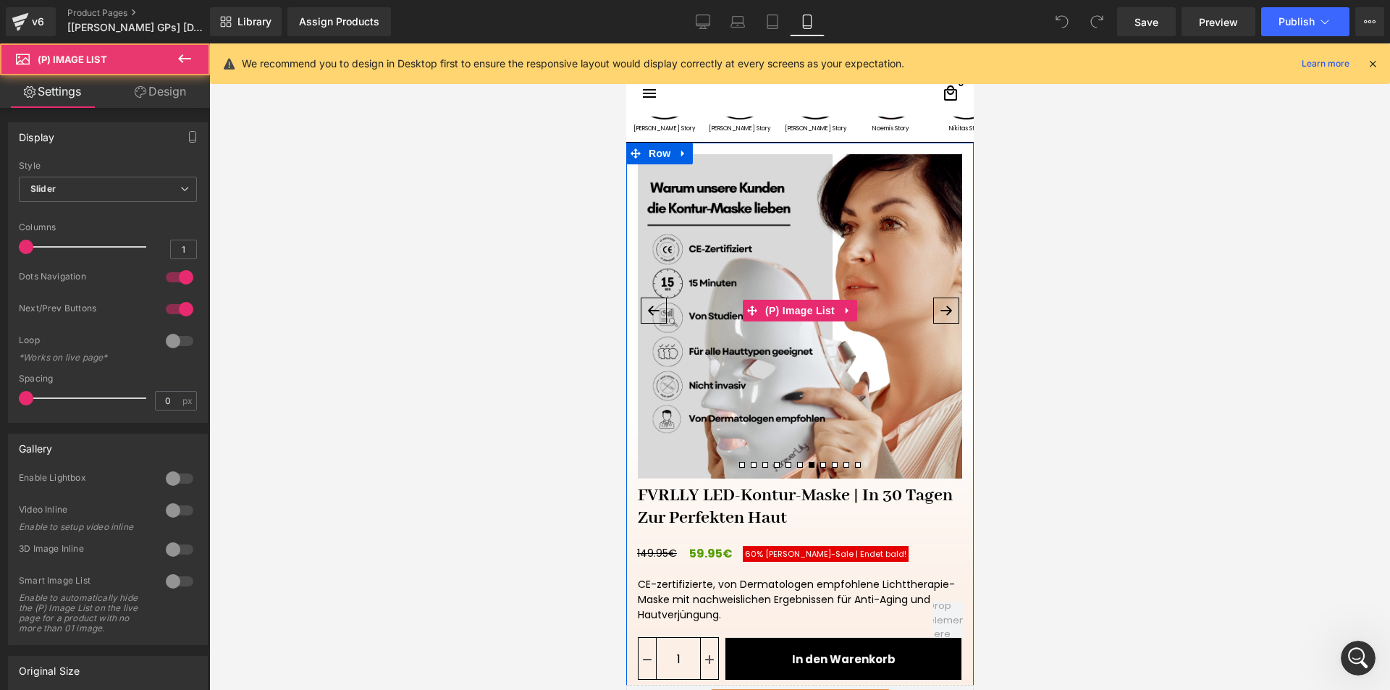
click at [828, 460] on button at bounding box center [834, 464] width 12 height 13
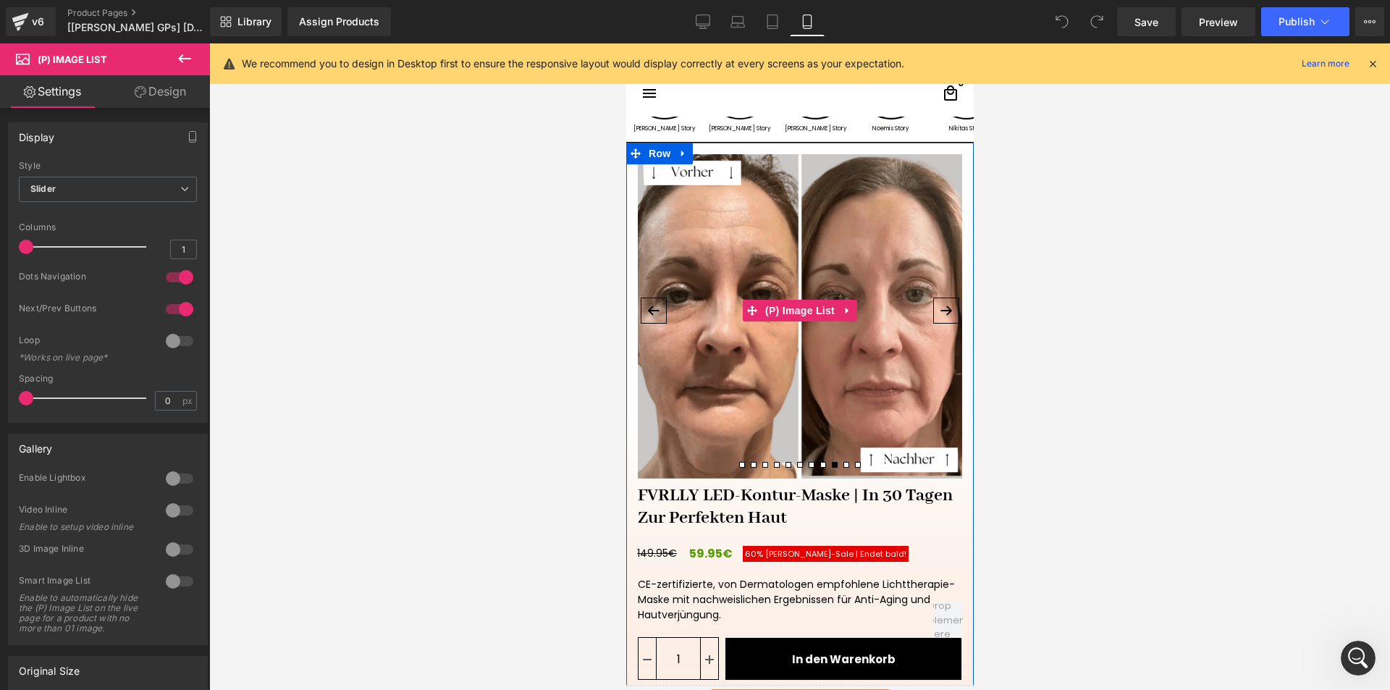
click at [854, 462] on span at bounding box center [857, 465] width 6 height 6
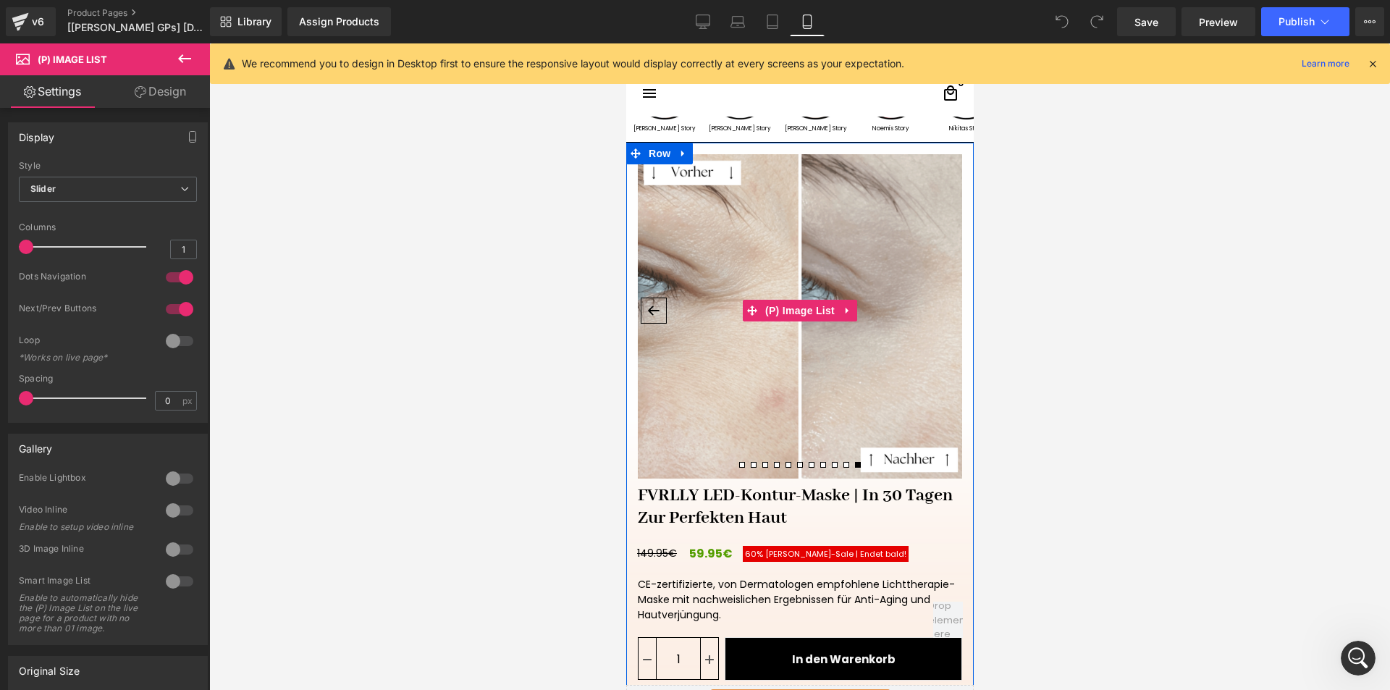
click at [738, 465] on span at bounding box center [741, 465] width 6 height 6
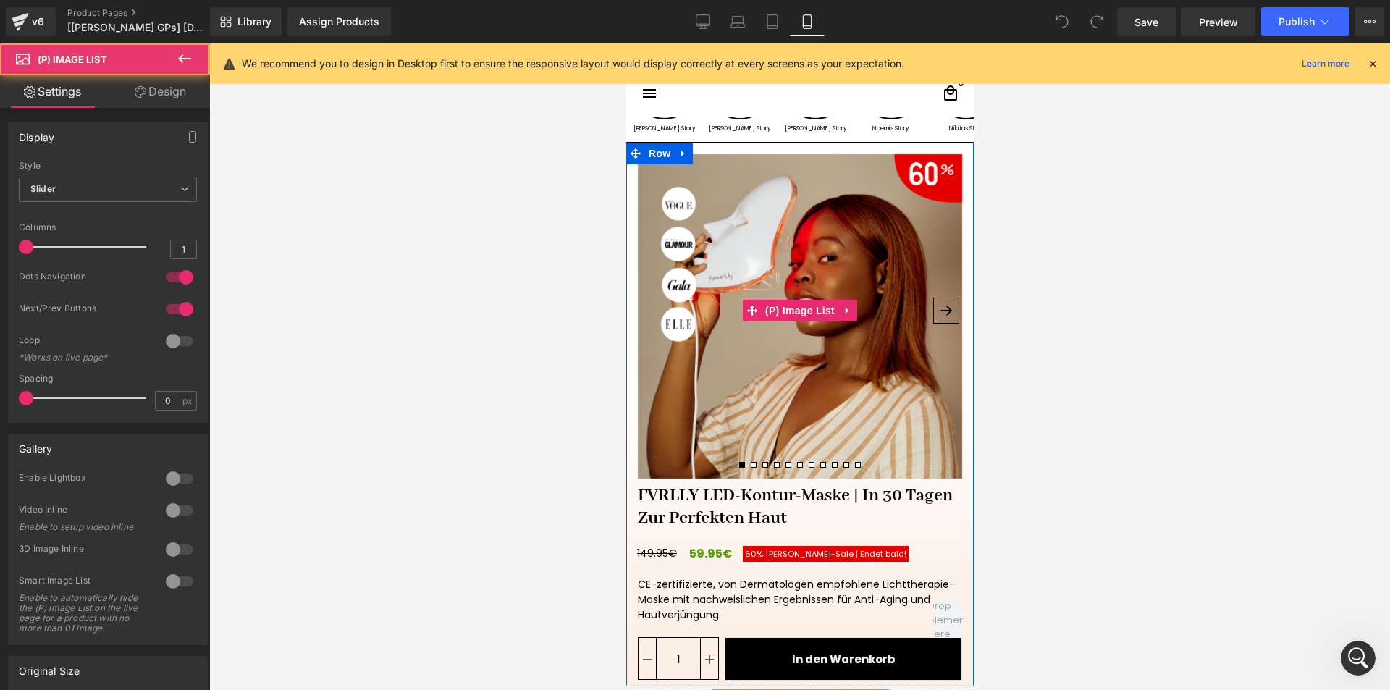
click at [761, 463] on span at bounding box center [764, 465] width 6 height 6
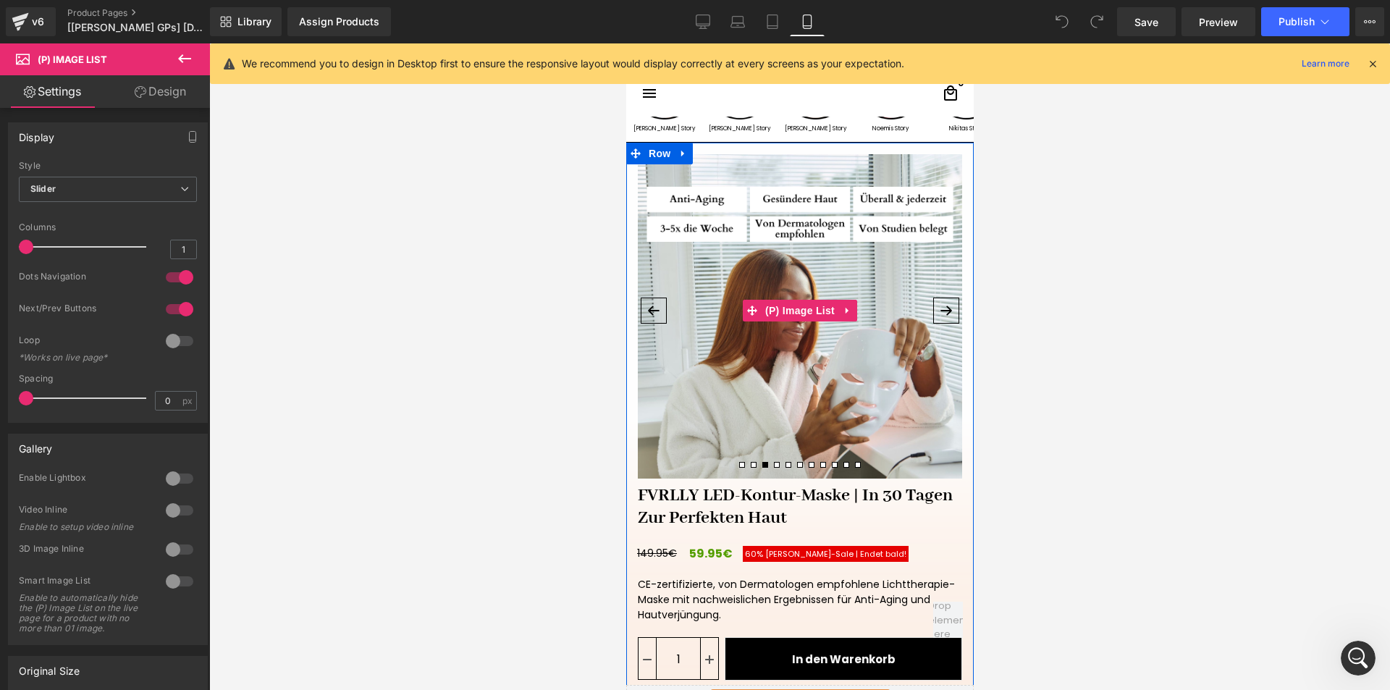
click at [785, 463] on button at bounding box center [788, 464] width 12 height 13
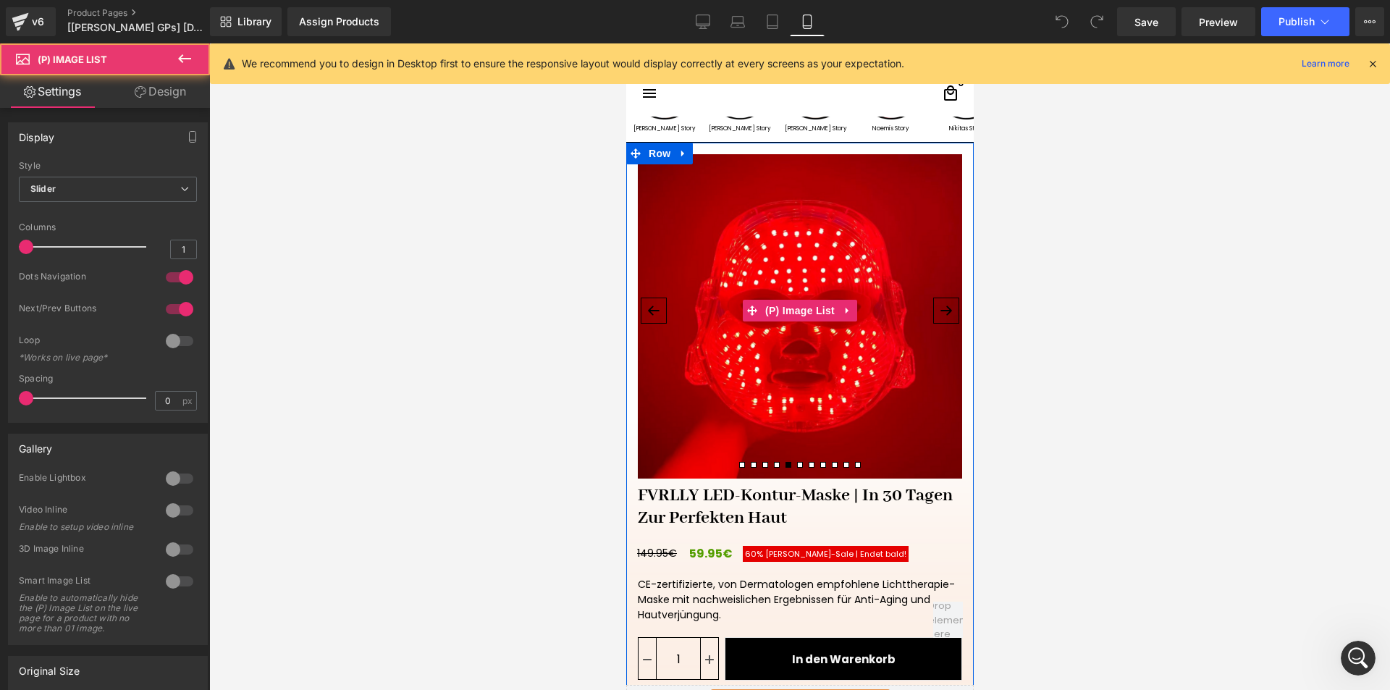
click at [808, 462] on span at bounding box center [811, 465] width 6 height 6
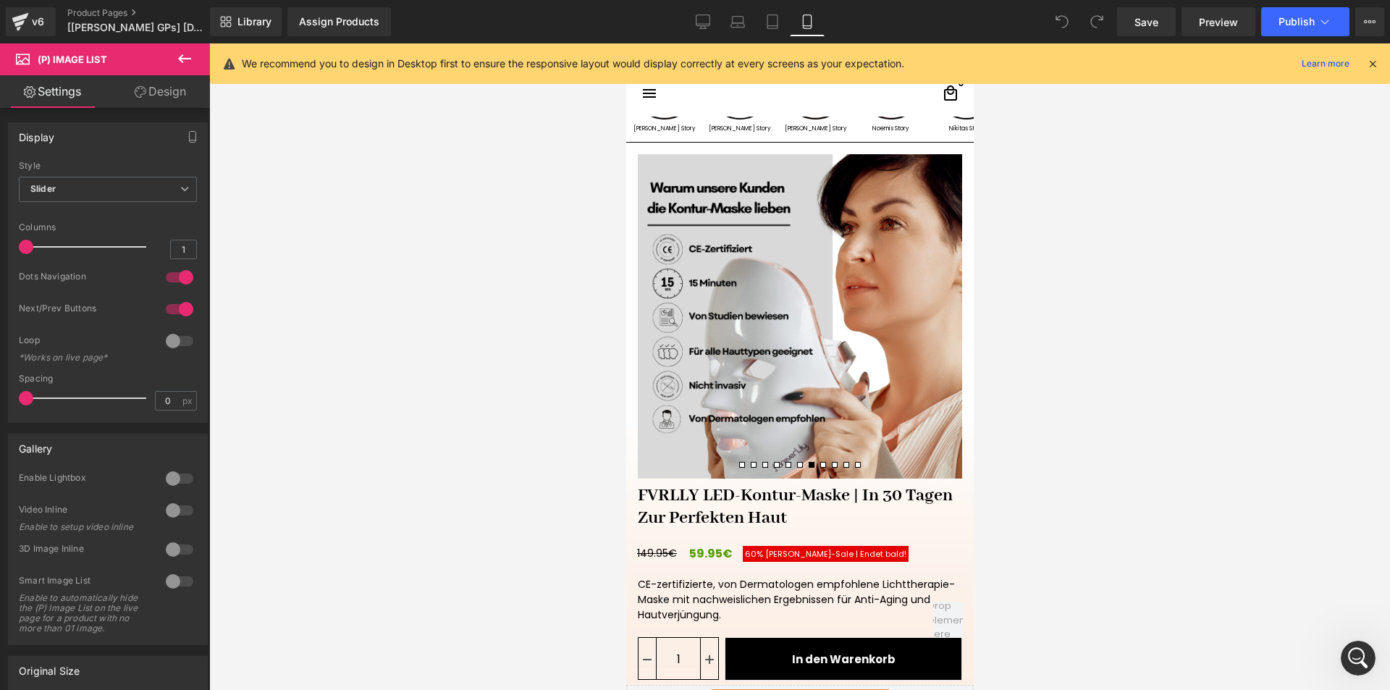
click at [1374, 64] on icon at bounding box center [1372, 63] width 13 height 13
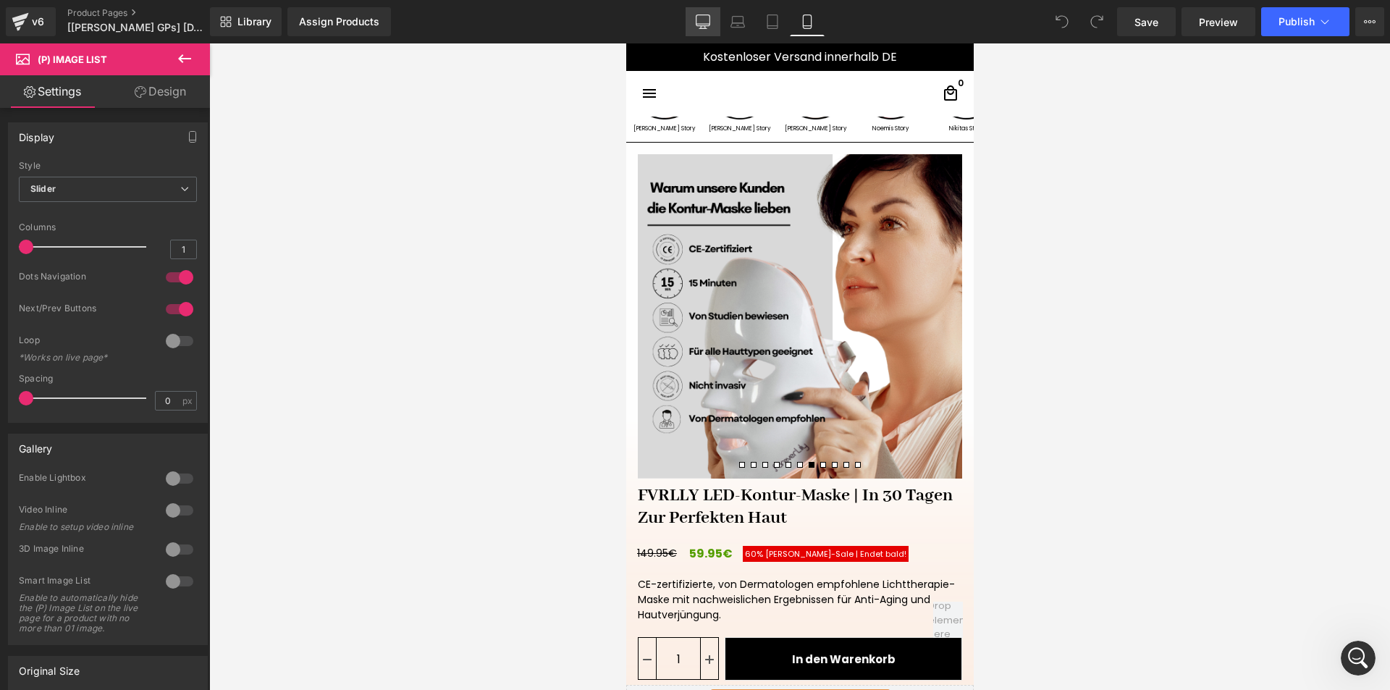
click at [706, 22] on icon at bounding box center [703, 21] width 14 height 14
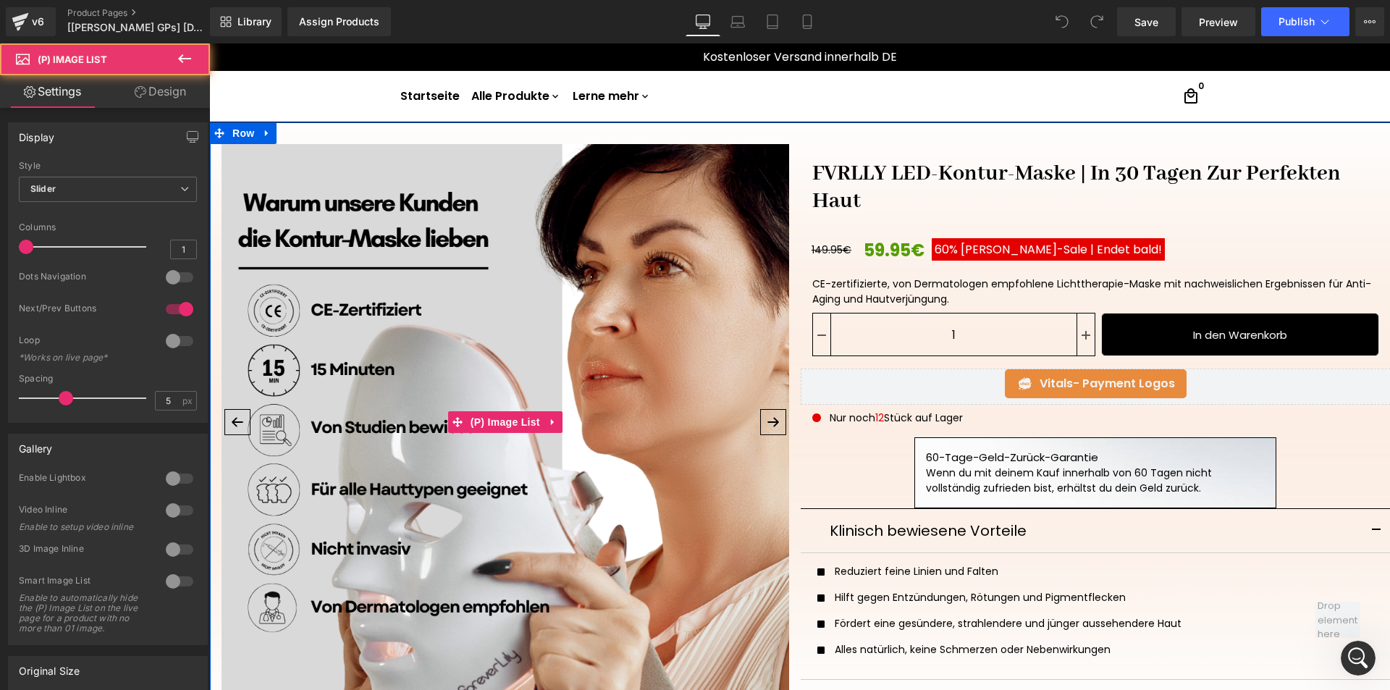
click at [295, 169] on img at bounding box center [504, 427] width 567 height 567
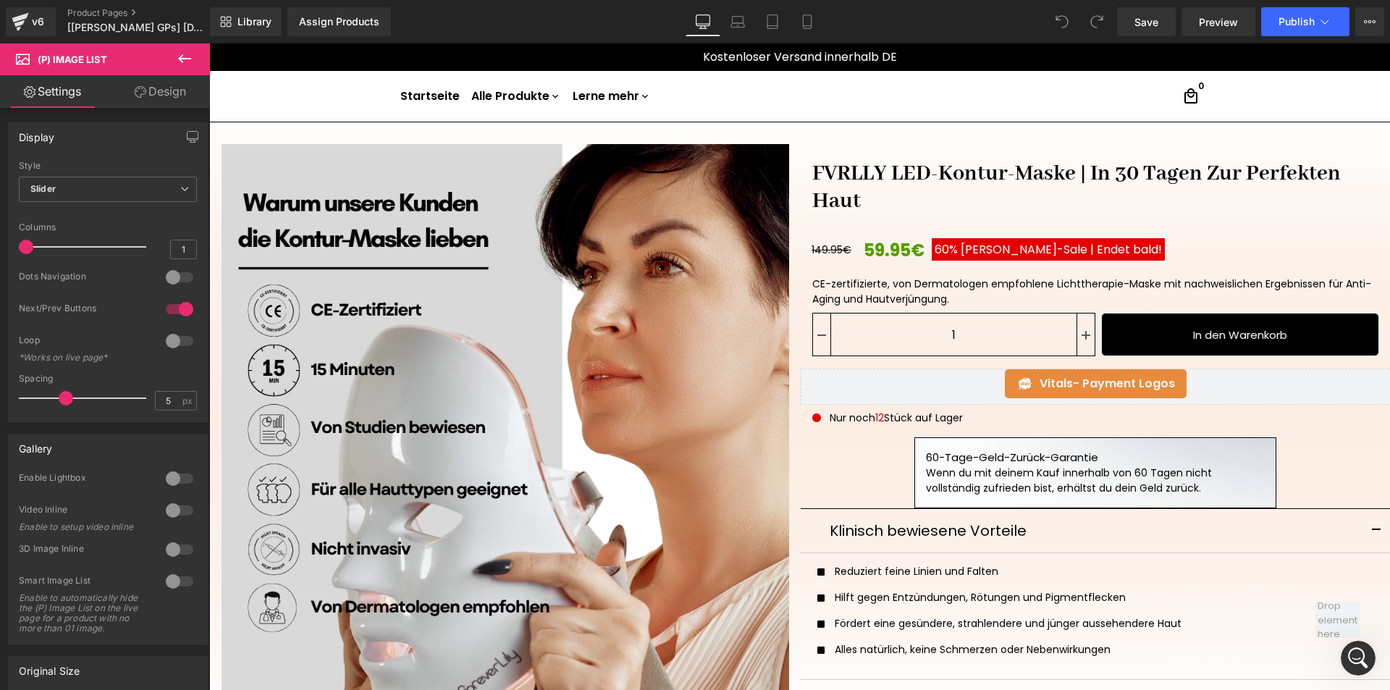
click at [185, 59] on icon at bounding box center [184, 58] width 13 height 9
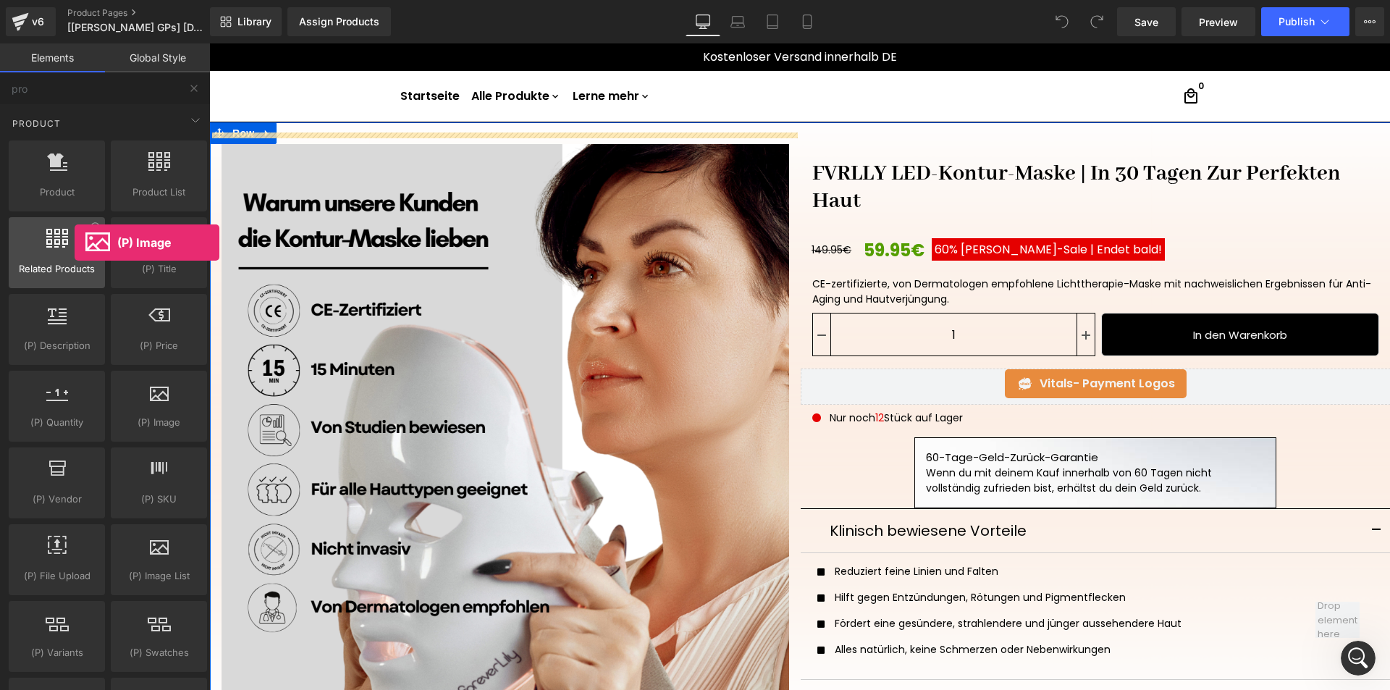
drag, startPoint x: 147, startPoint y: 405, endPoint x: 75, endPoint y: 242, distance: 178.2
click at [75, 242] on div "Product products, goods, sells Product List products, lists, collections, goods…" at bounding box center [108, 483] width 204 height 691
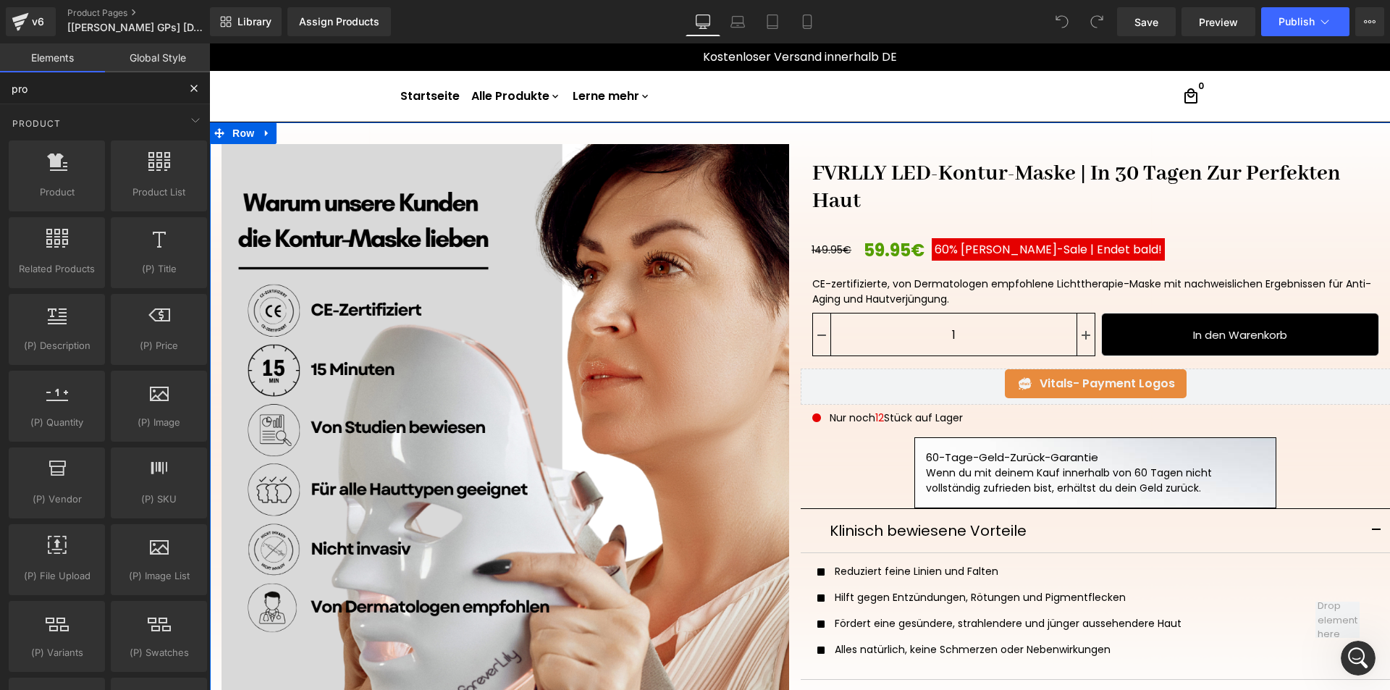
click at [101, 77] on input "pro" at bounding box center [89, 88] width 178 height 32
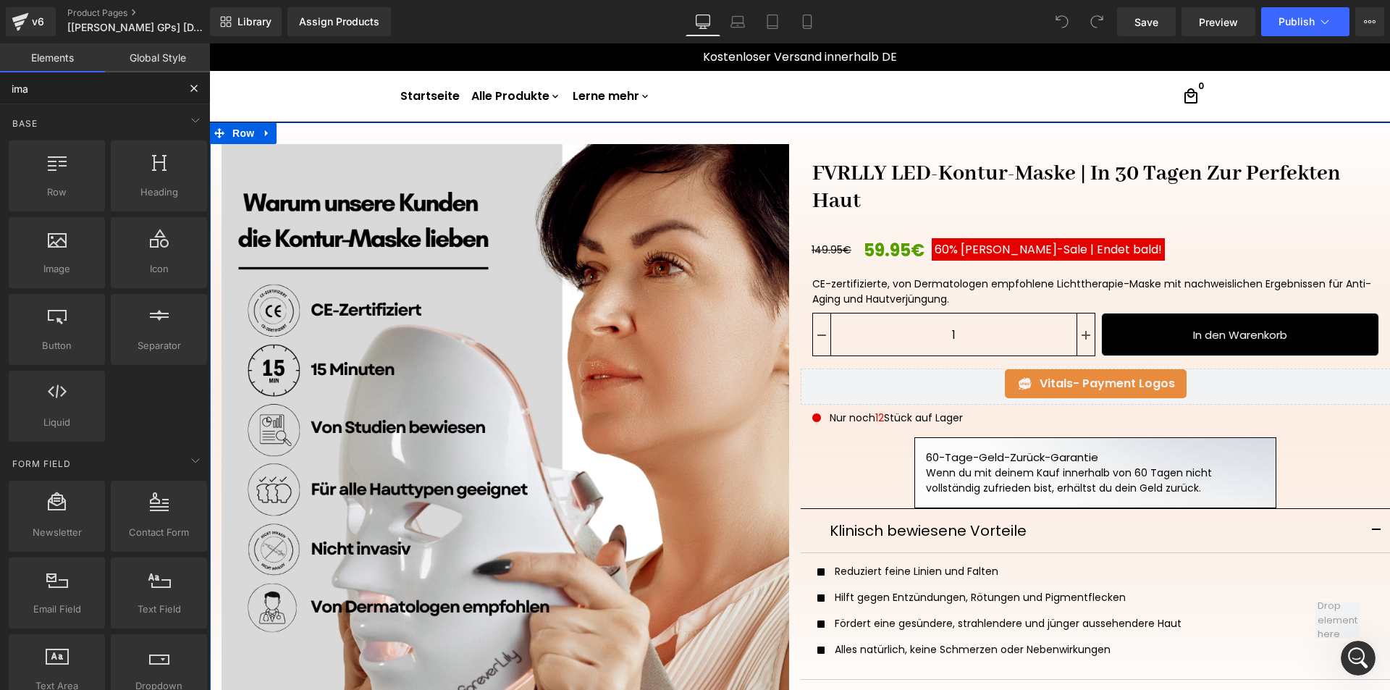
type input "imag"
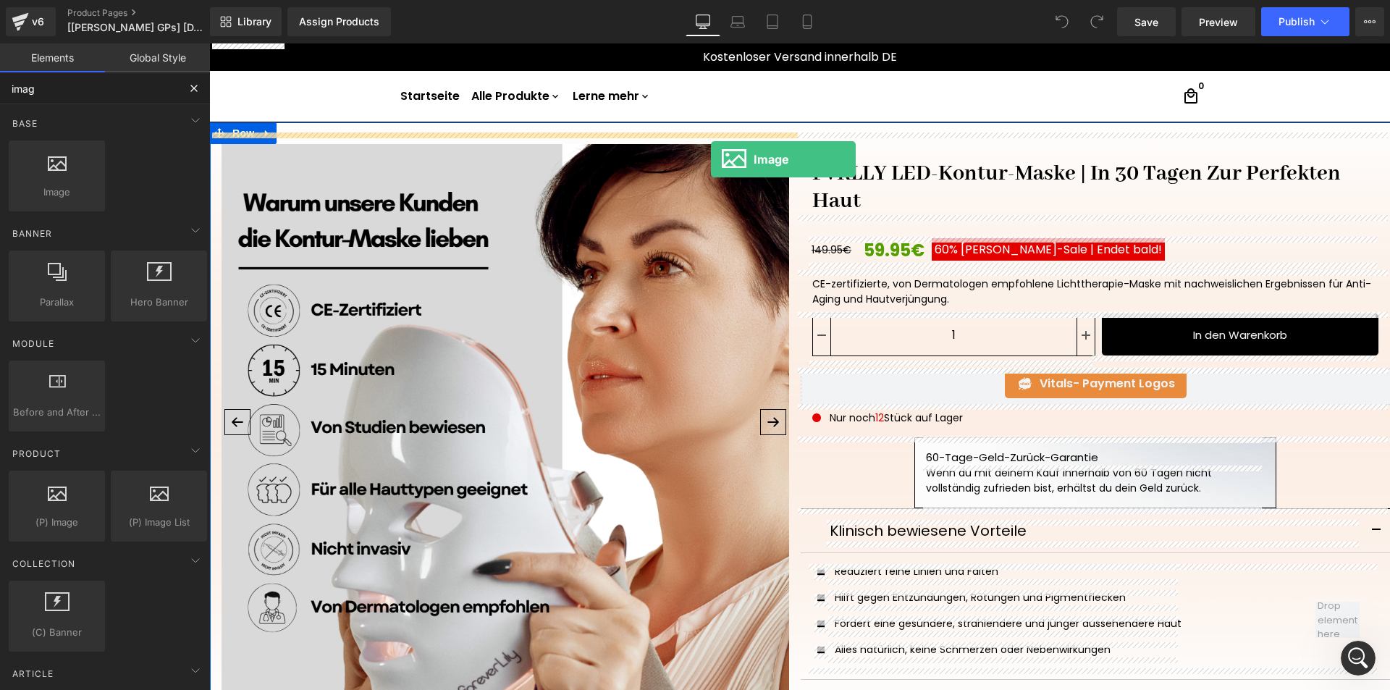
drag, startPoint x: 258, startPoint y: 221, endPoint x: 711, endPoint y: 159, distance: 456.7
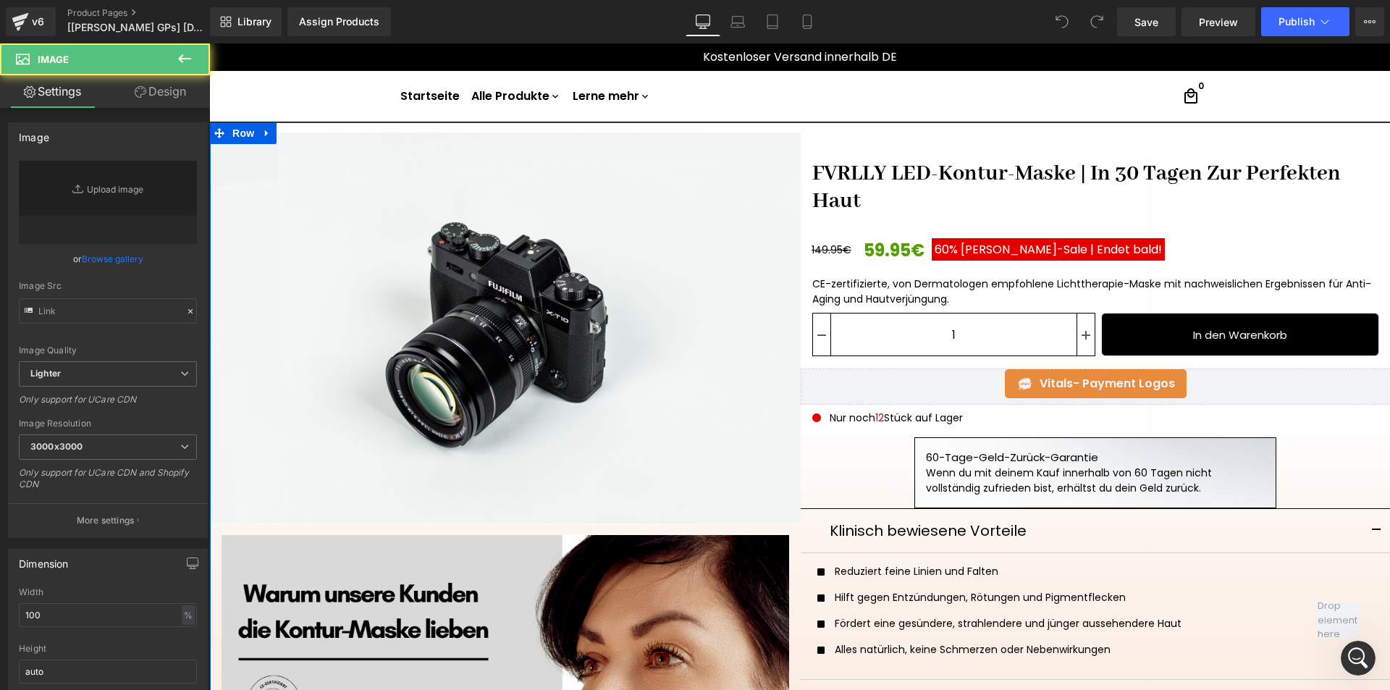
type input "//[DOMAIN_NAME][URL]"
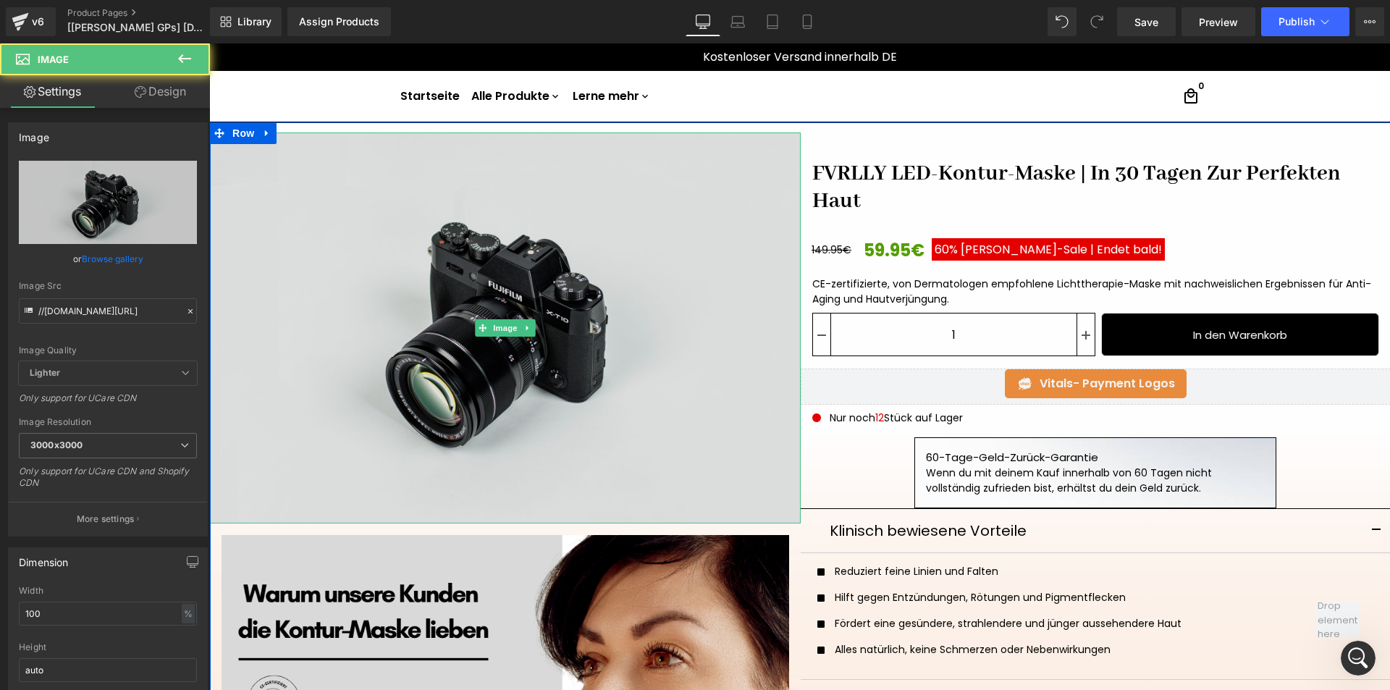
click at [644, 187] on img at bounding box center [505, 327] width 591 height 391
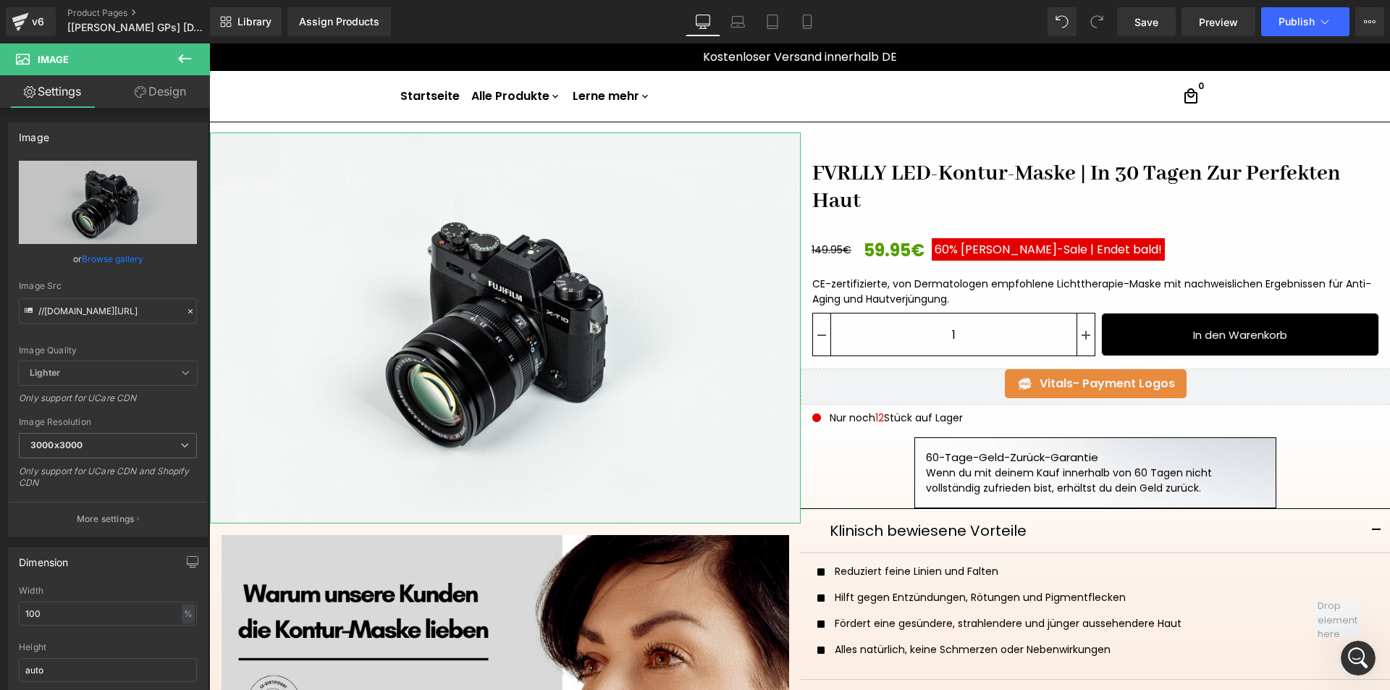
click at [171, 93] on link "Design" at bounding box center [160, 91] width 105 height 33
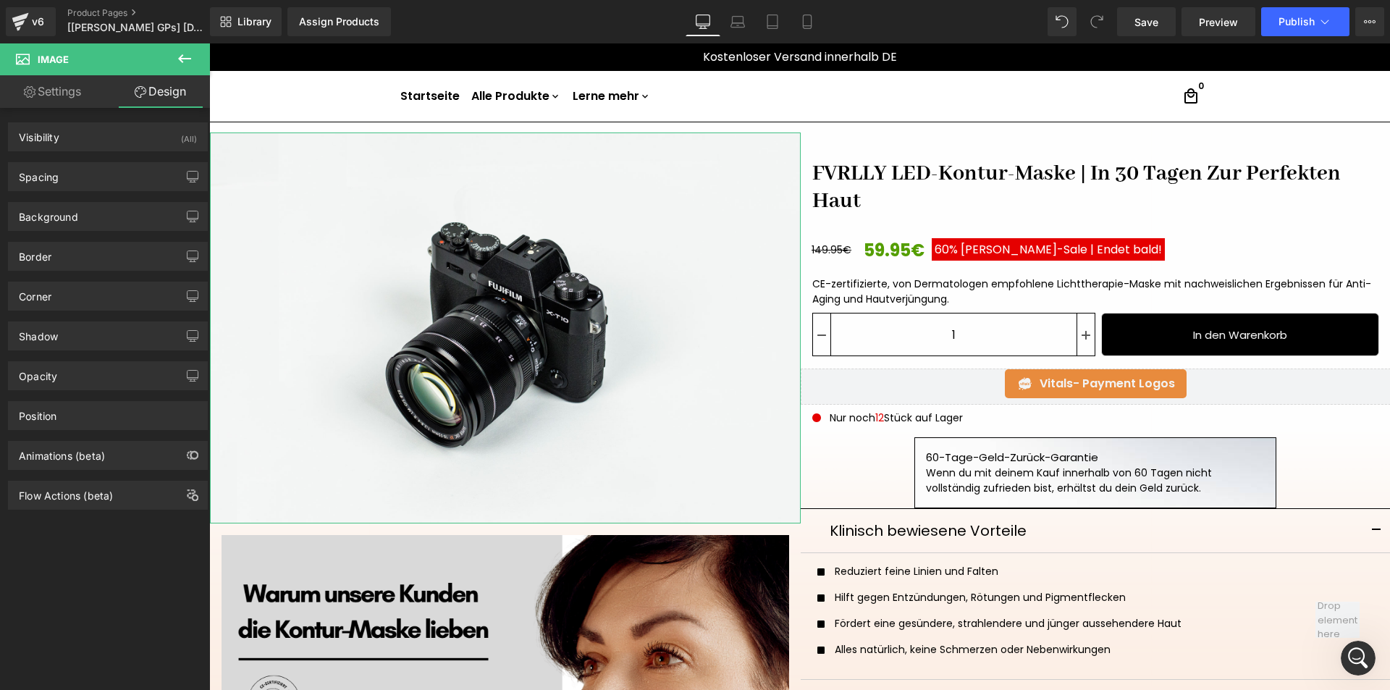
click at [64, 93] on link "Settings" at bounding box center [52, 91] width 105 height 33
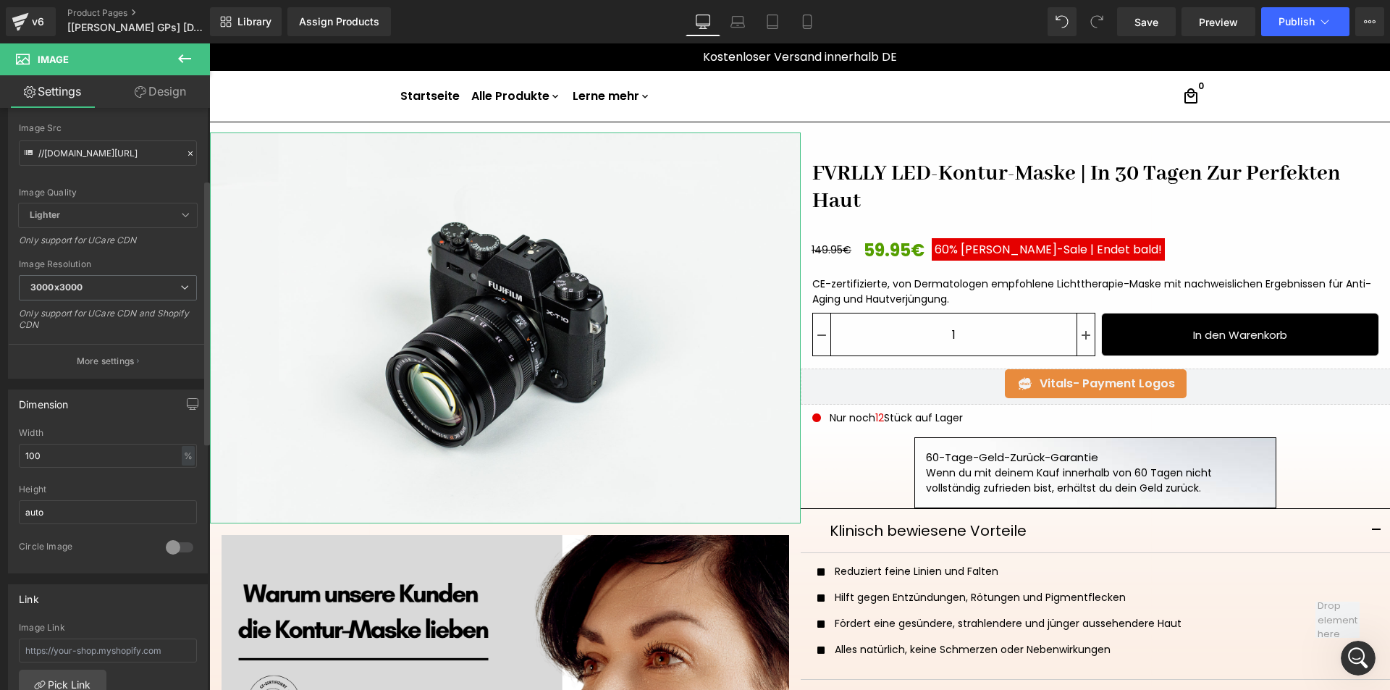
scroll to position [217, 0]
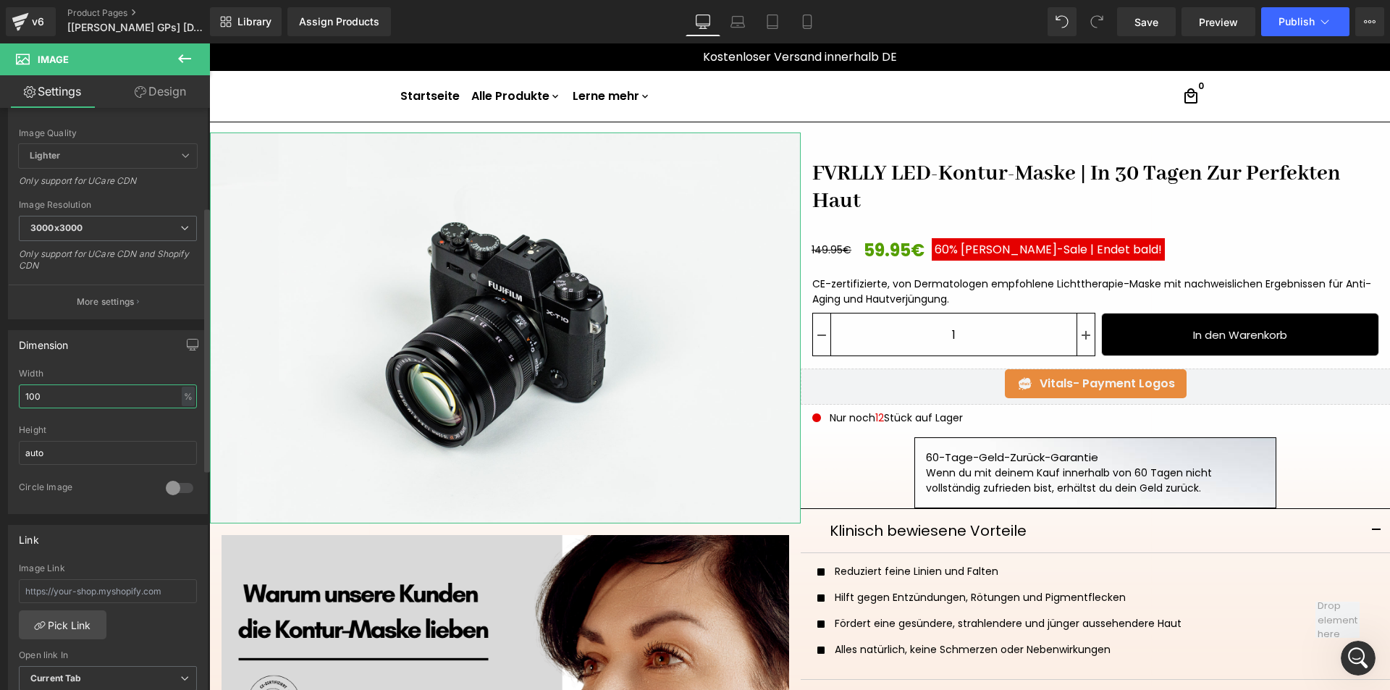
click at [80, 394] on input "100" at bounding box center [108, 396] width 178 height 24
click at [119, 398] on input "100" at bounding box center [108, 396] width 178 height 24
click at [184, 394] on div "%" at bounding box center [188, 397] width 13 height 20
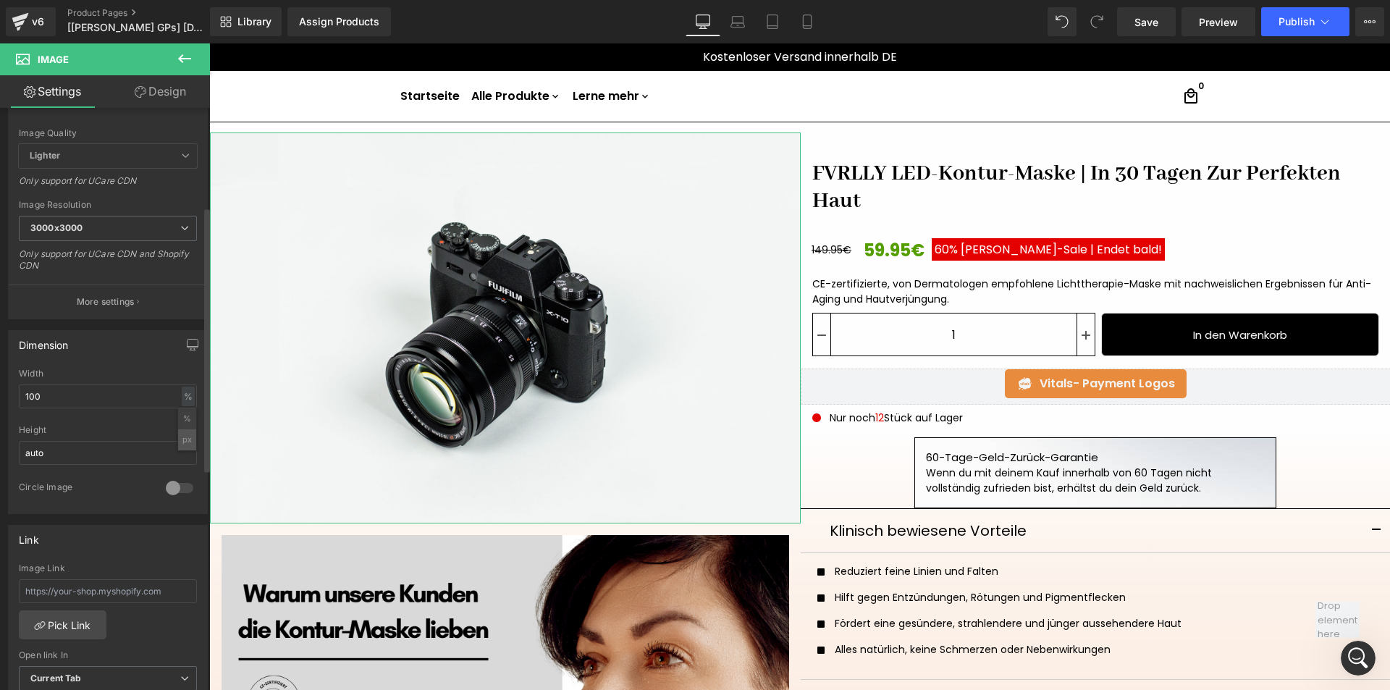
click at [183, 443] on li "px" at bounding box center [187, 439] width 18 height 21
click at [59, 388] on input "815.5" at bounding box center [108, 396] width 178 height 24
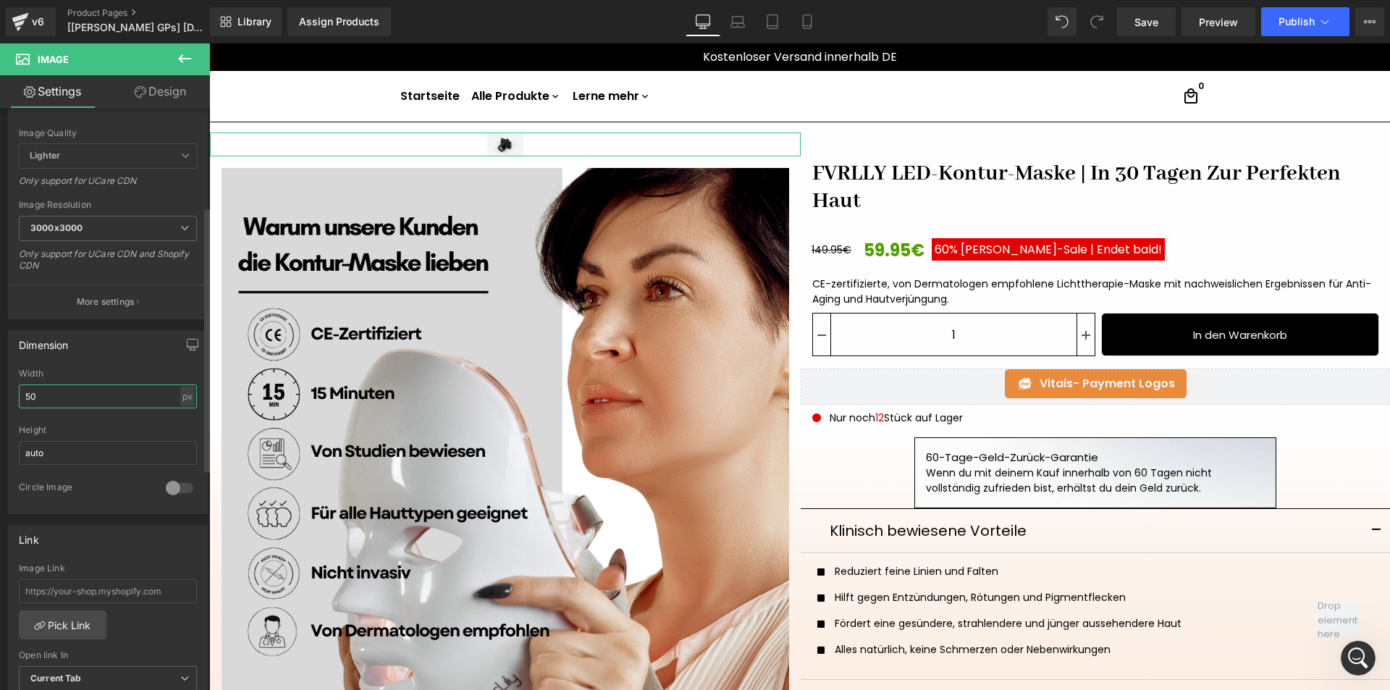
type input "5"
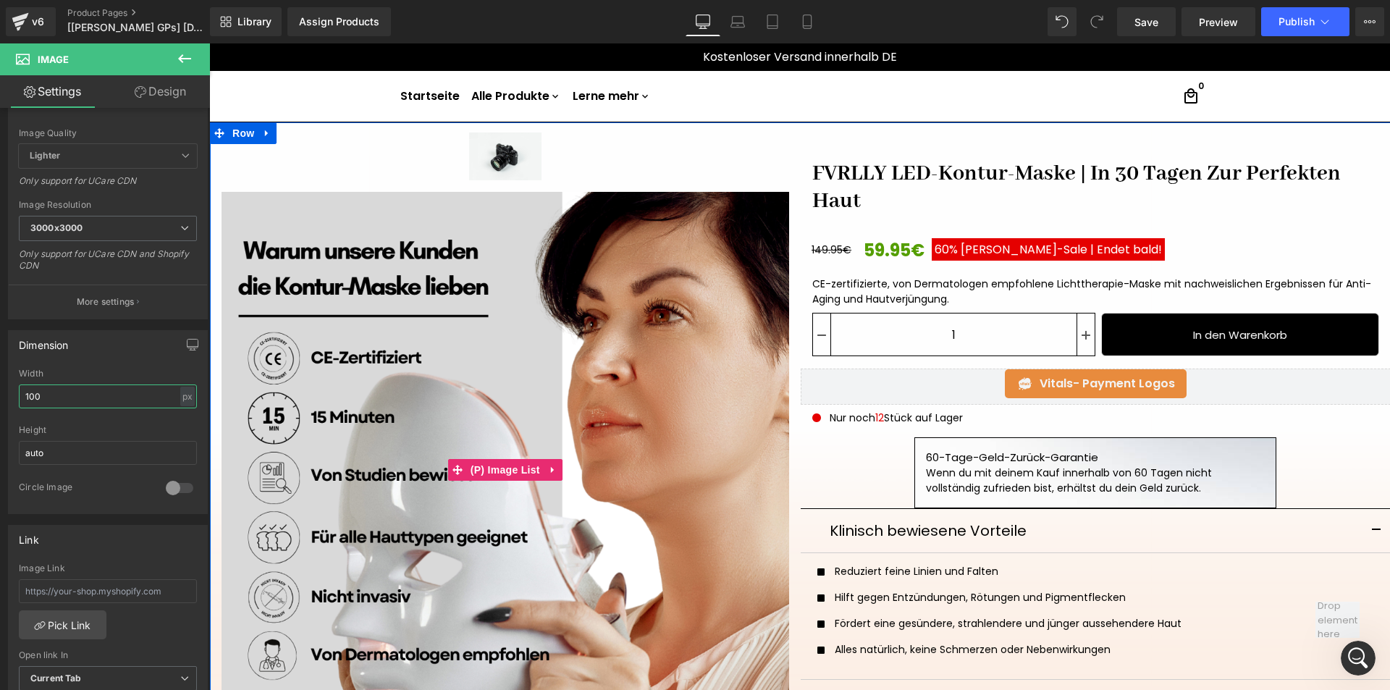
type input "100"
click at [579, 172] on div at bounding box center [505, 156] width 591 height 48
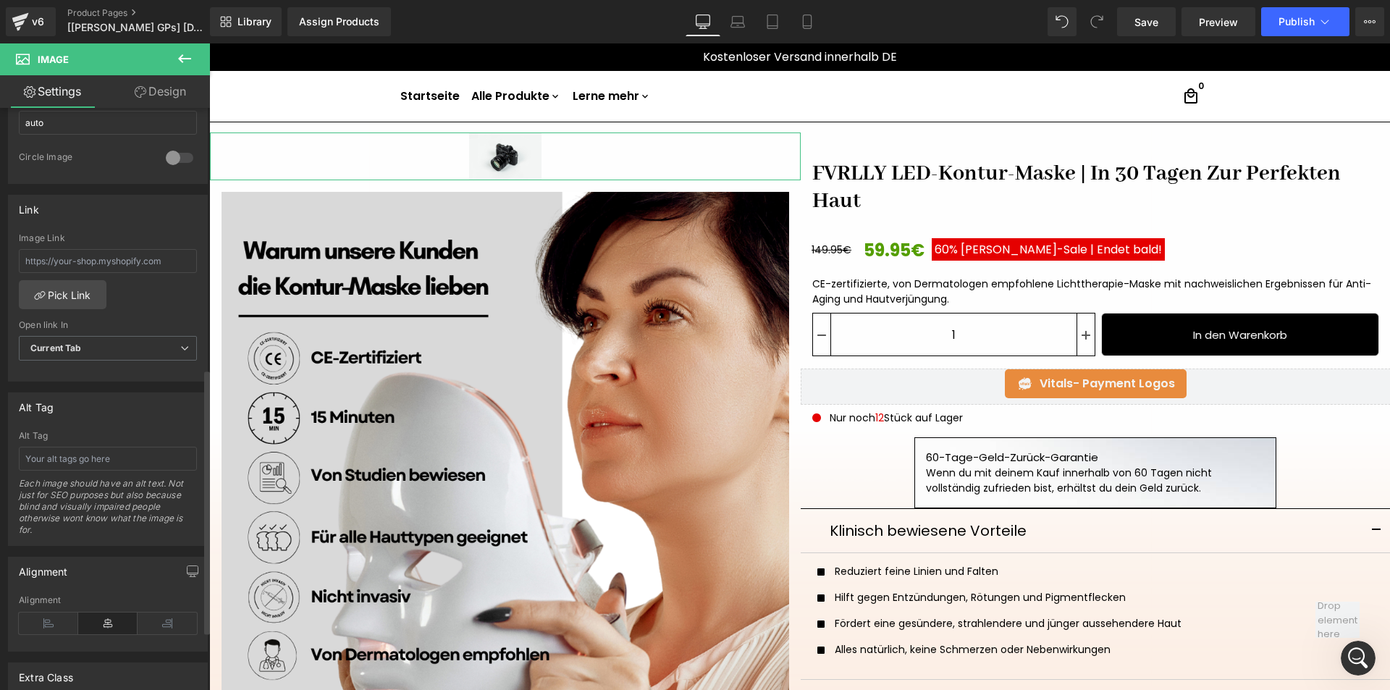
scroll to position [579, 0]
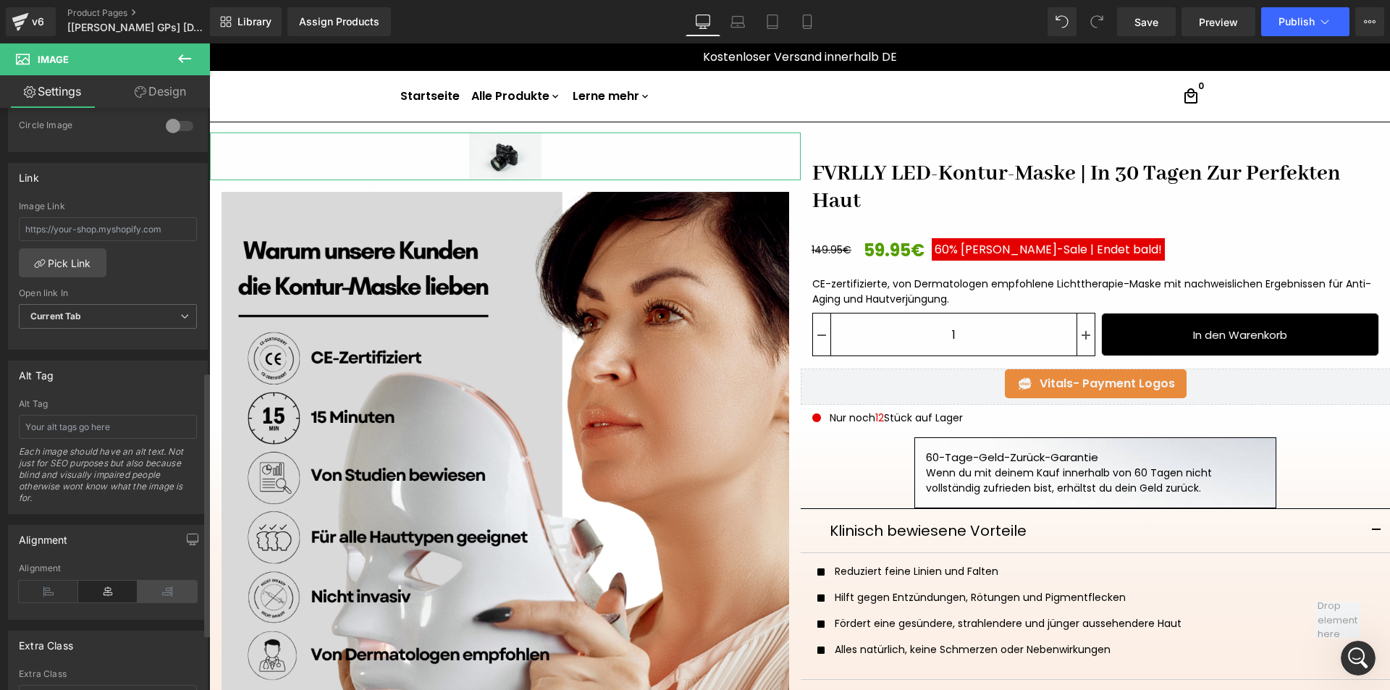
click at [159, 589] on icon at bounding box center [167, 592] width 59 height 22
click at [141, 89] on icon at bounding box center [141, 92] width 12 height 12
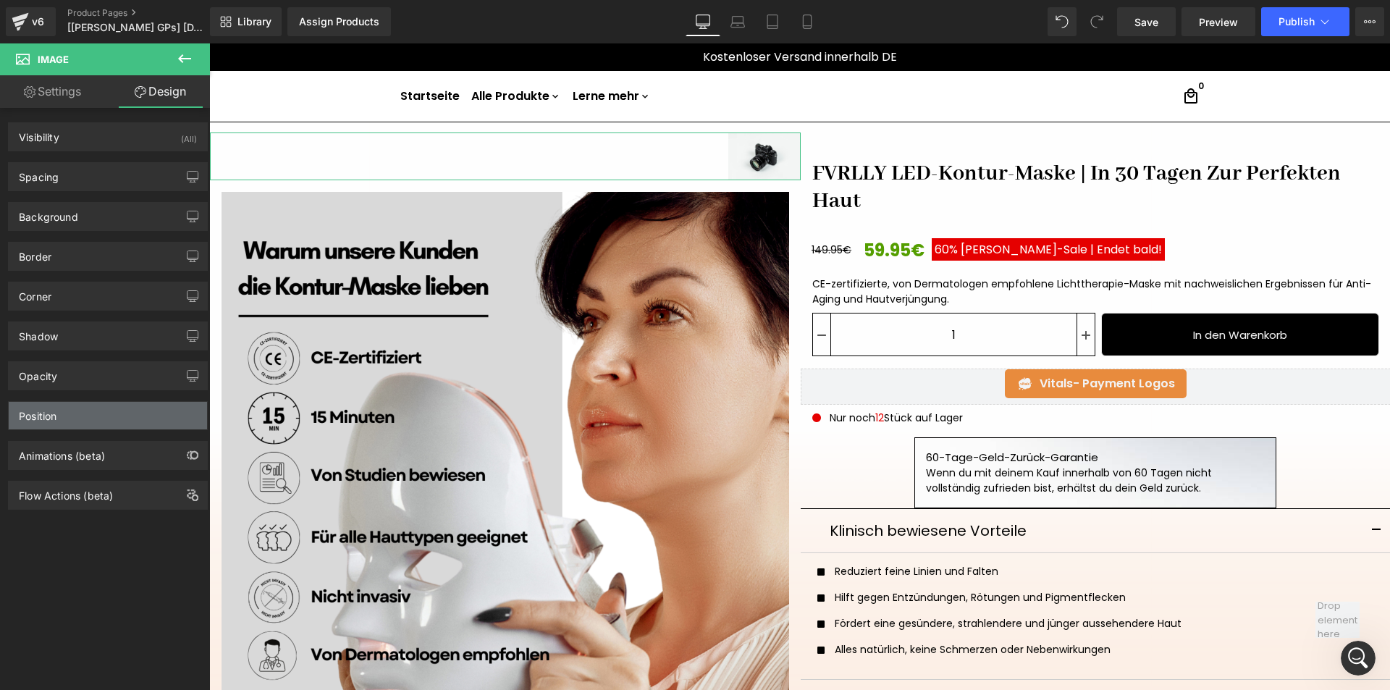
click at [86, 423] on div "Position" at bounding box center [108, 416] width 198 height 28
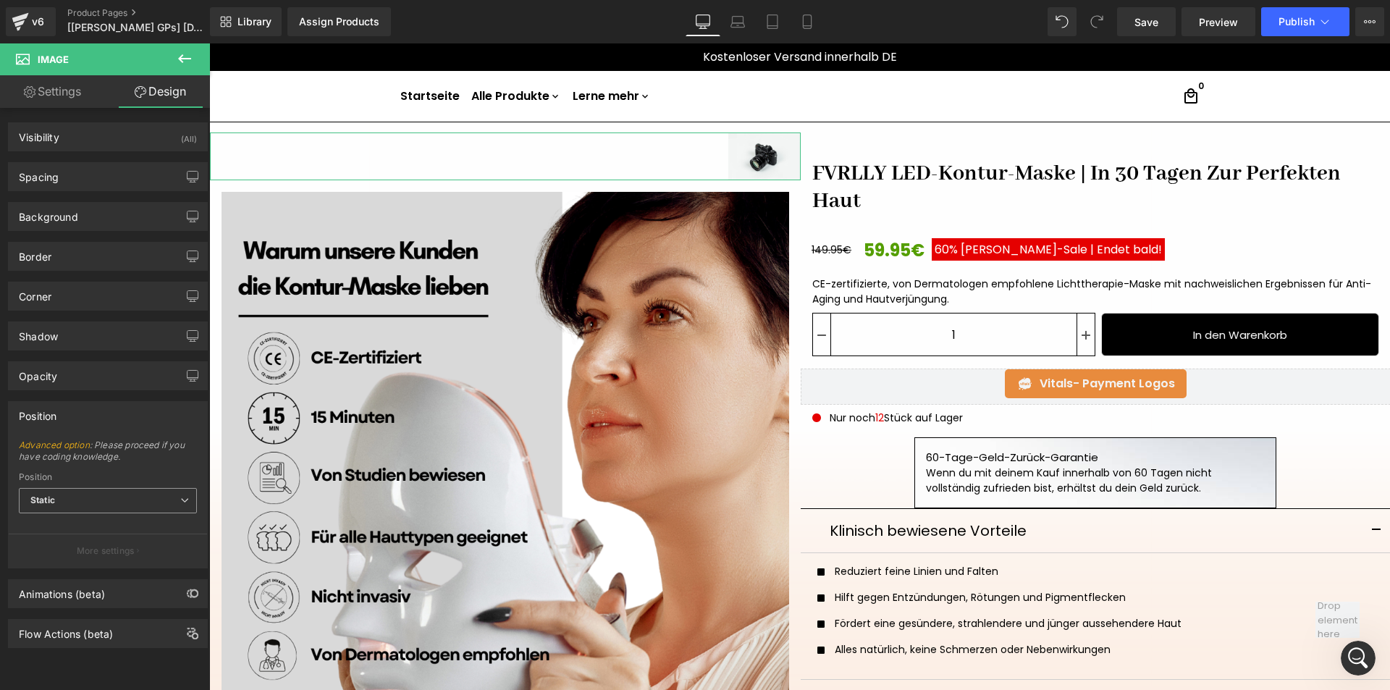
click at [108, 505] on span "Static" at bounding box center [108, 500] width 178 height 25
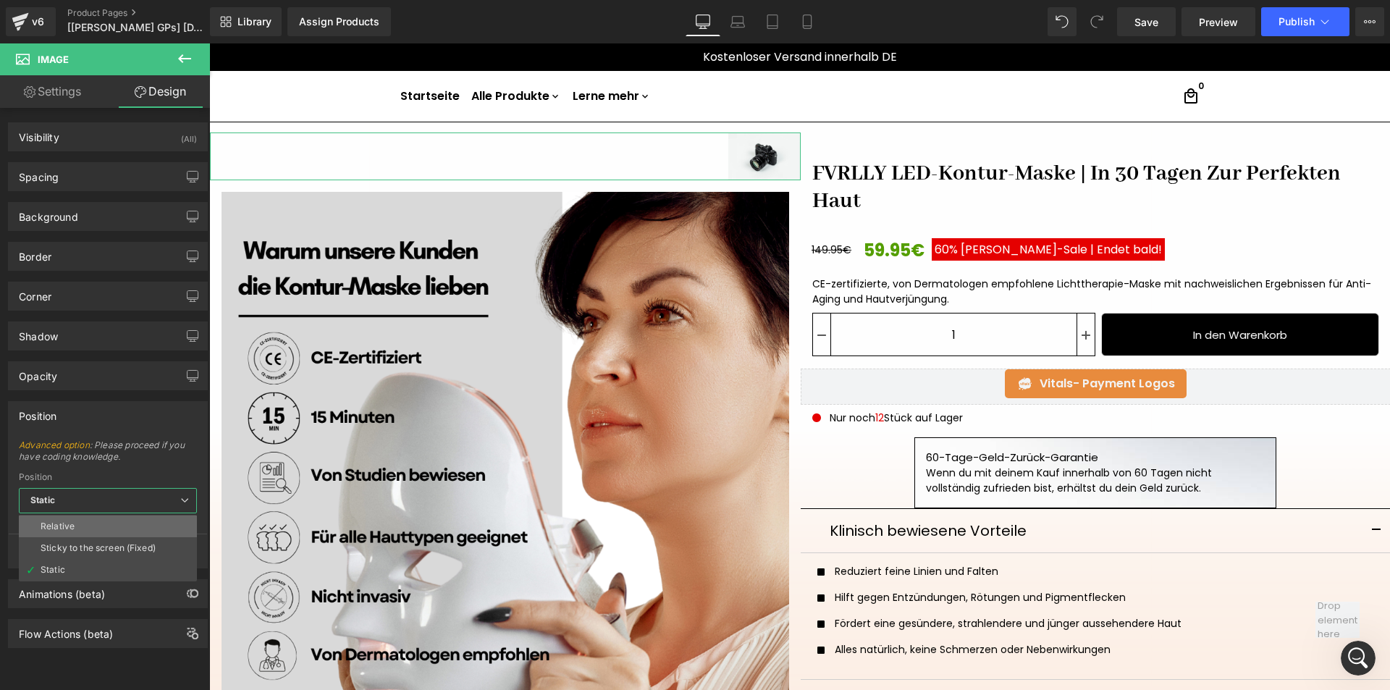
click at [126, 520] on li "Relative" at bounding box center [108, 526] width 178 height 22
type input "1"
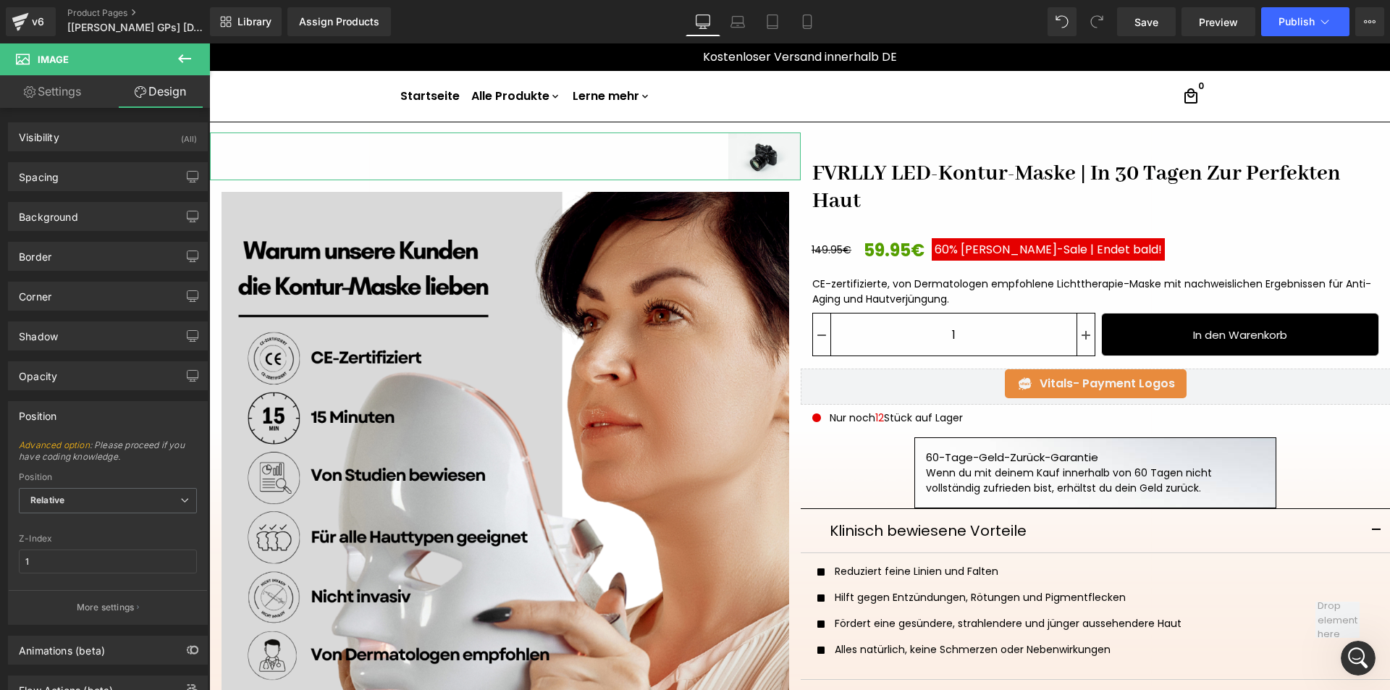
click at [124, 610] on p "More settings" at bounding box center [106, 607] width 58 height 13
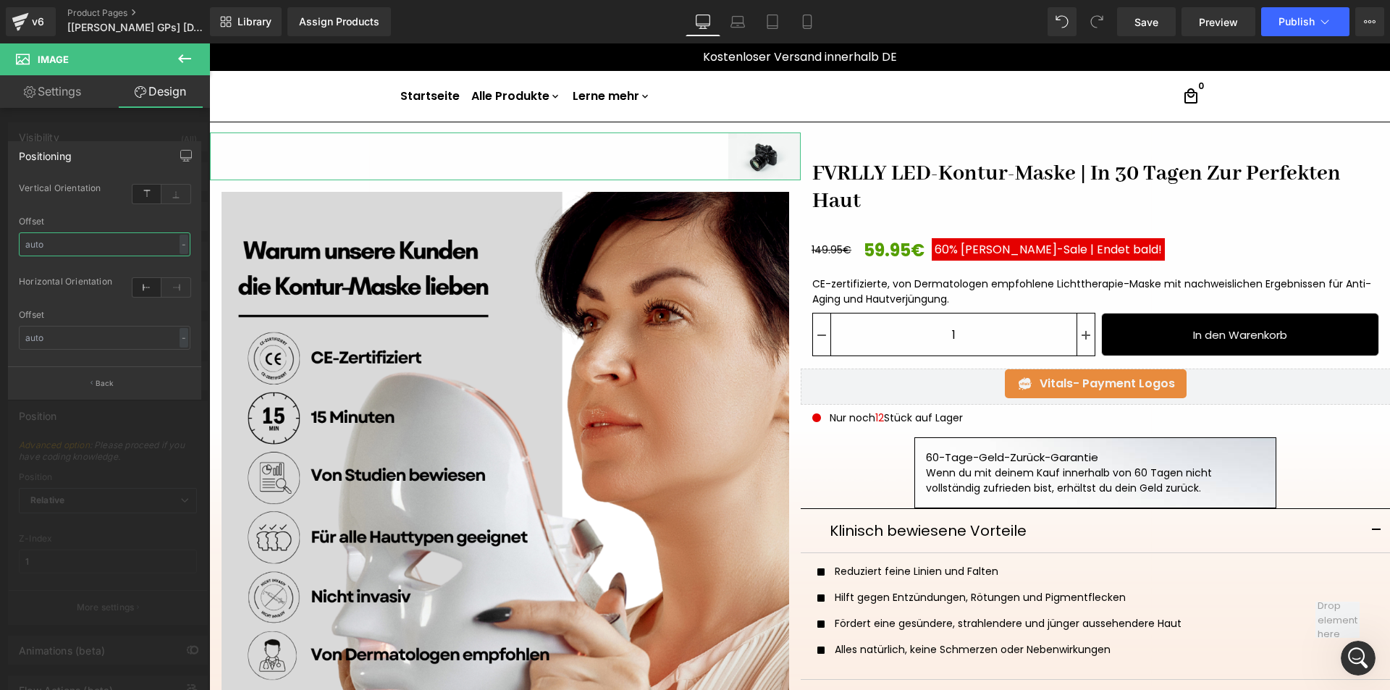
click at [114, 242] on input "text" at bounding box center [105, 244] width 172 height 24
click at [82, 247] on input "text" at bounding box center [105, 244] width 172 height 24
type input "85"
click at [118, 381] on button "Back" at bounding box center [104, 382] width 193 height 33
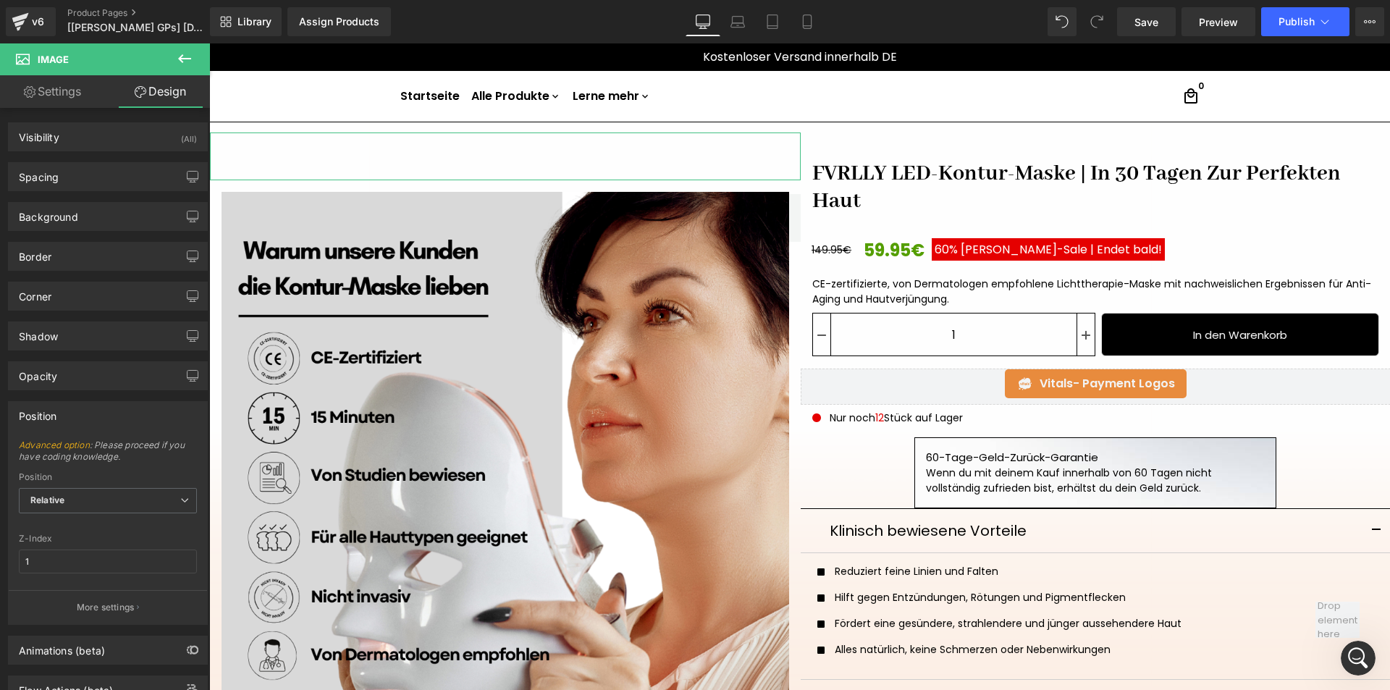
click at [68, 582] on div at bounding box center [108, 585] width 178 height 9
click at [73, 569] on input "1" at bounding box center [108, 561] width 178 height 24
type input "999"
click at [75, 550] on input "999" at bounding box center [108, 561] width 178 height 24
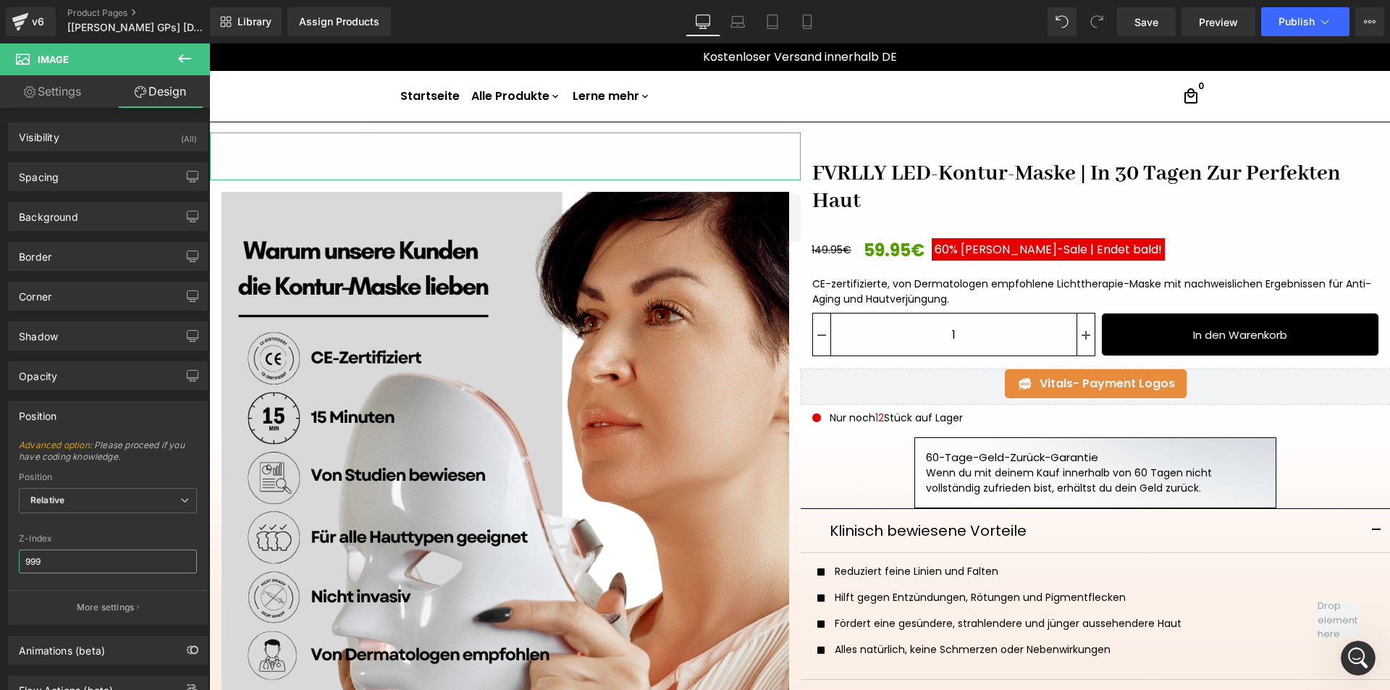
click at [75, 550] on input "999" at bounding box center [108, 561] width 178 height 24
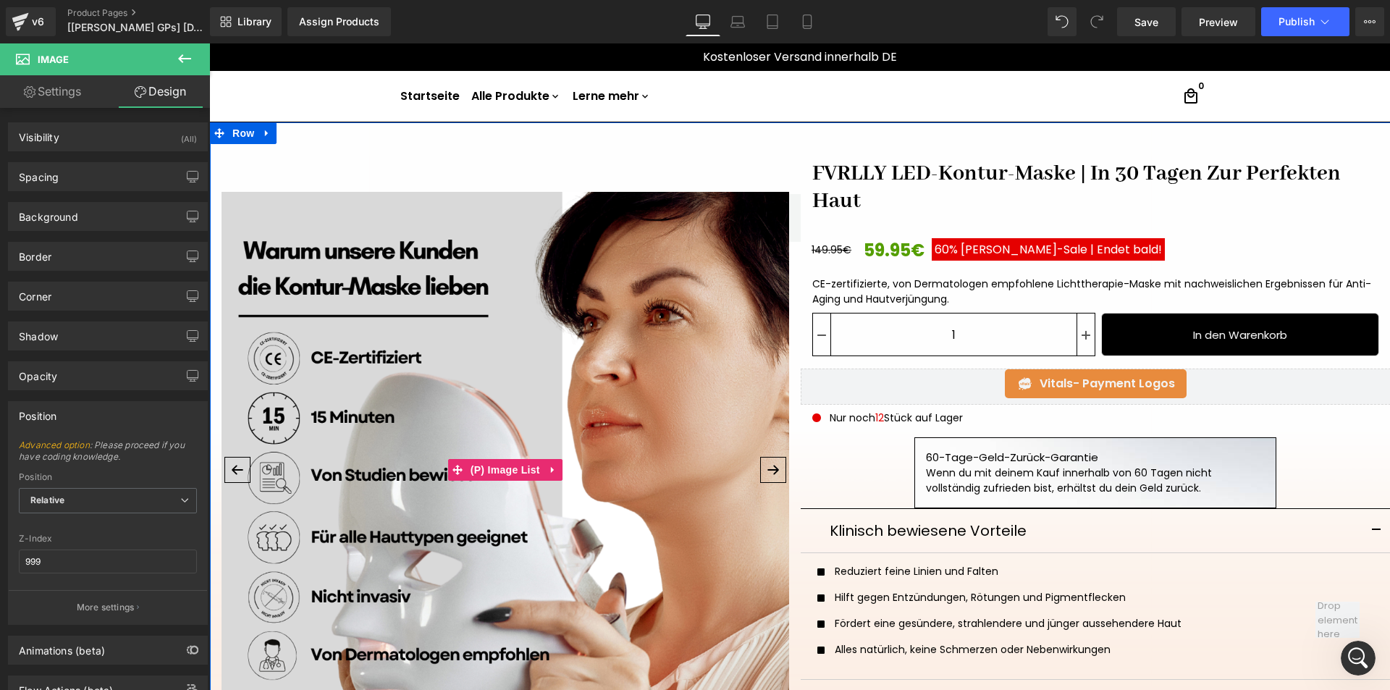
click at [702, 343] on img at bounding box center [504, 475] width 567 height 567
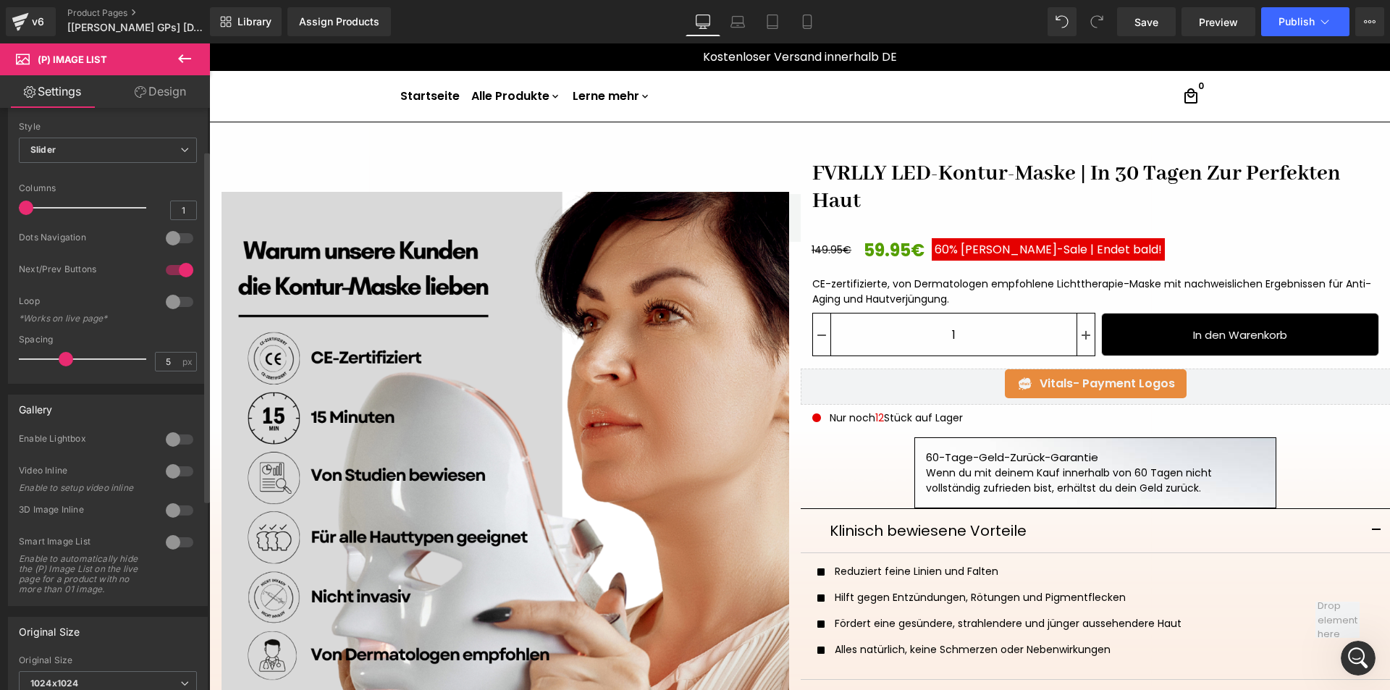
scroll to position [72, 0]
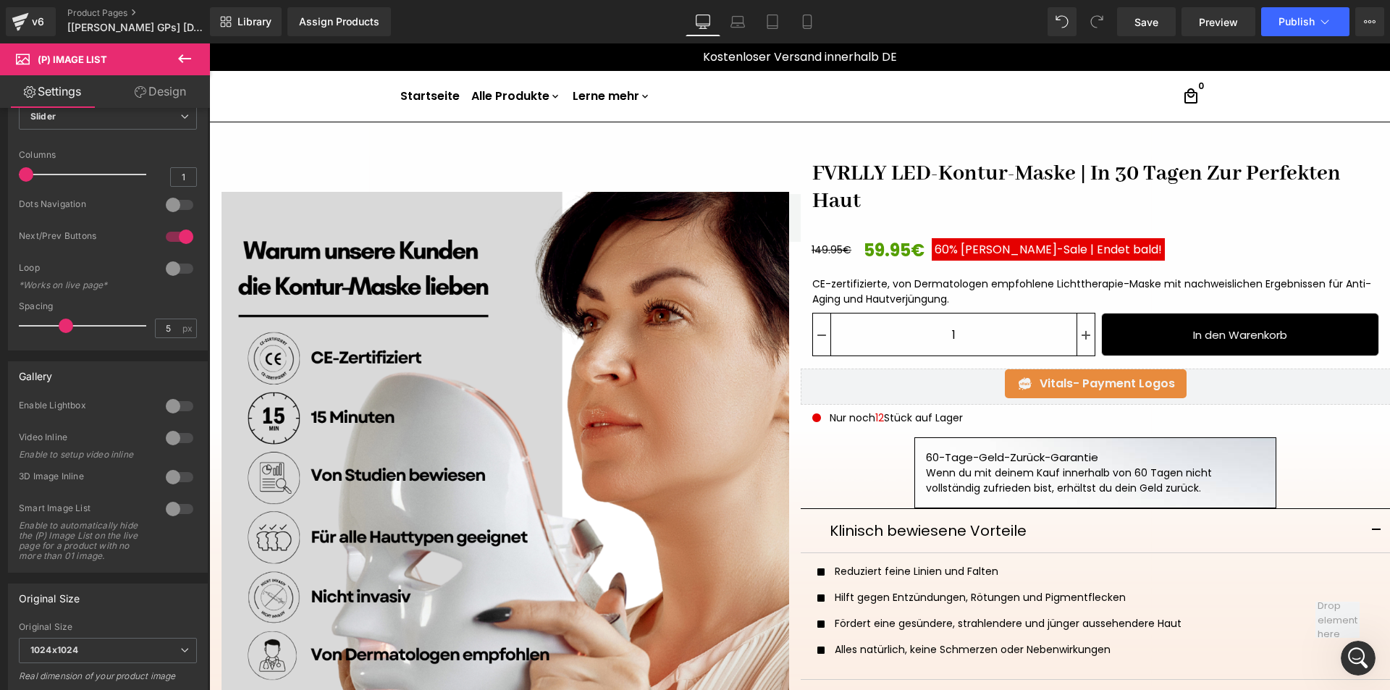
click at [140, 87] on icon at bounding box center [141, 92] width 12 height 12
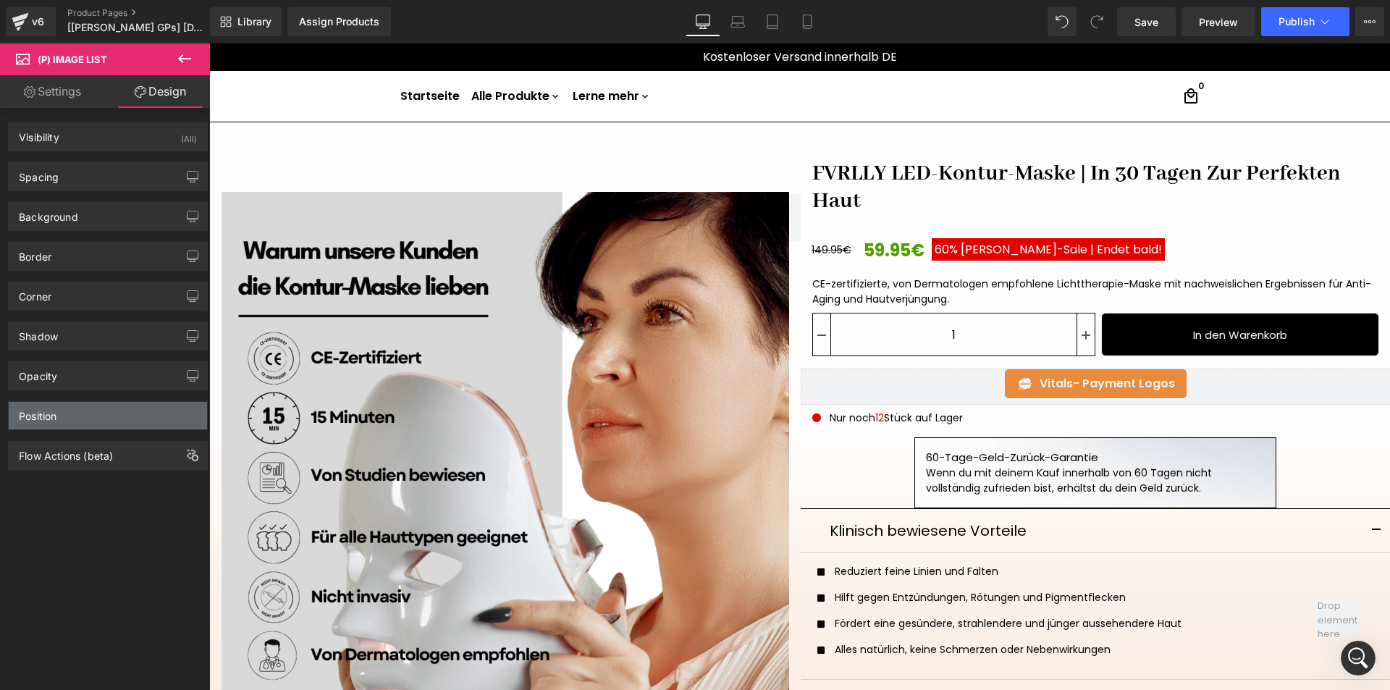
click at [93, 405] on div "Position" at bounding box center [108, 416] width 198 height 28
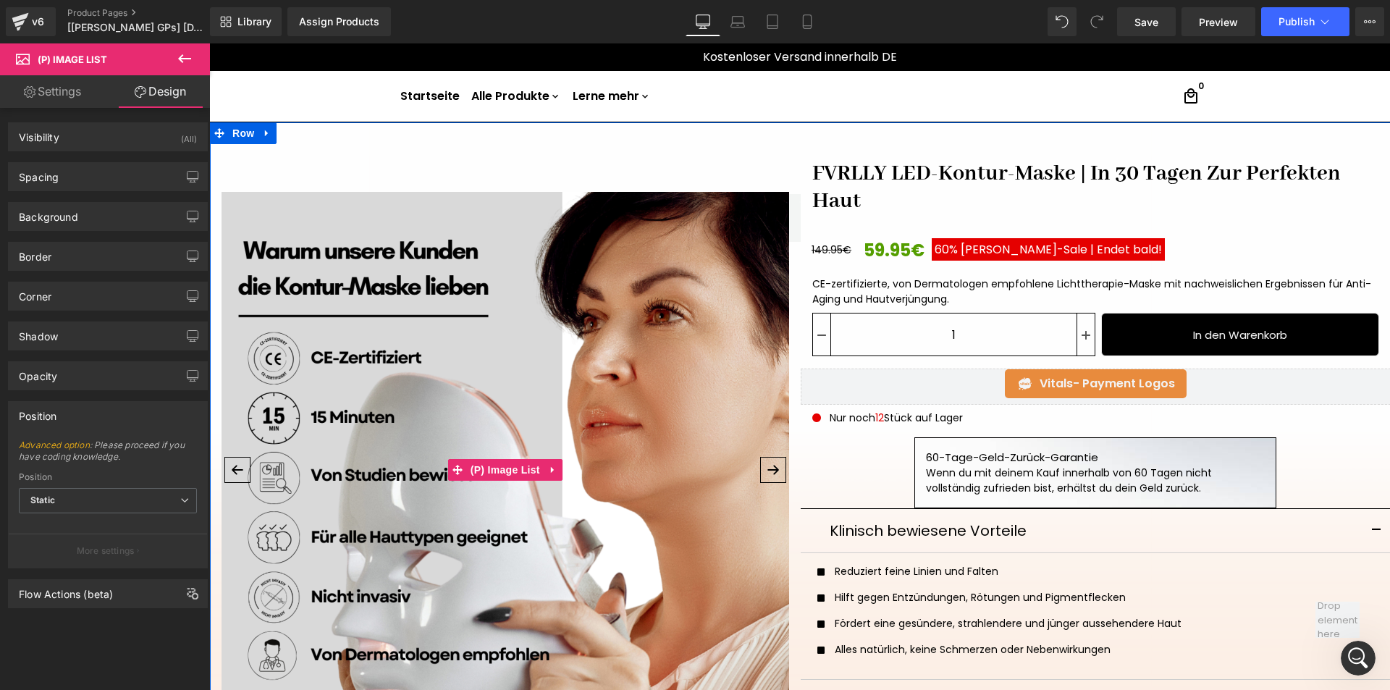
click at [790, 215] on div at bounding box center [505, 469] width 591 height 579
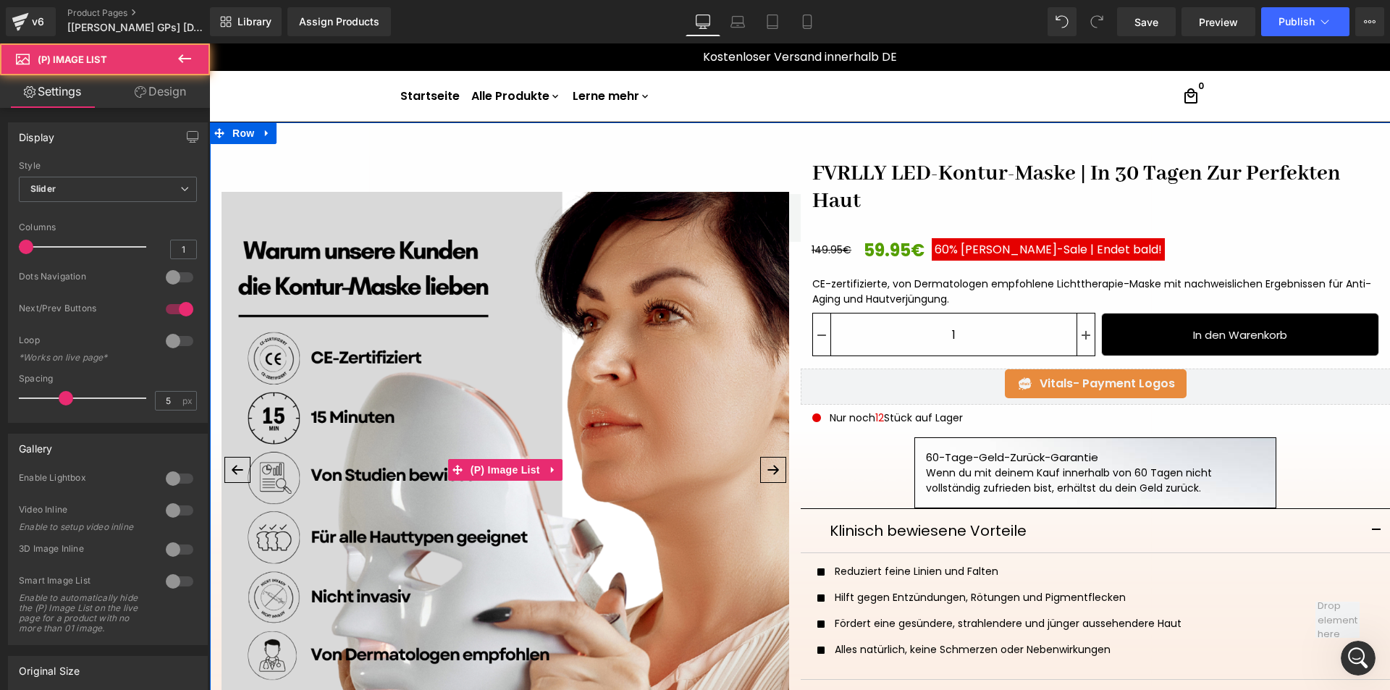
click at [785, 221] on div at bounding box center [505, 469] width 591 height 579
